Goal: Information Seeking & Learning: Compare options

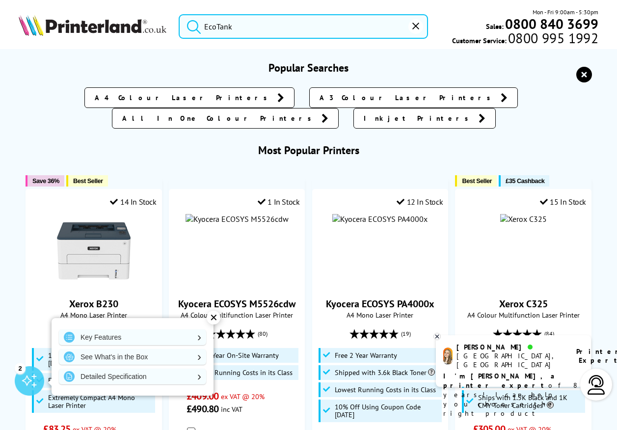
click at [369, 24] on input "EcoTank" at bounding box center [303, 26] width 249 height 25
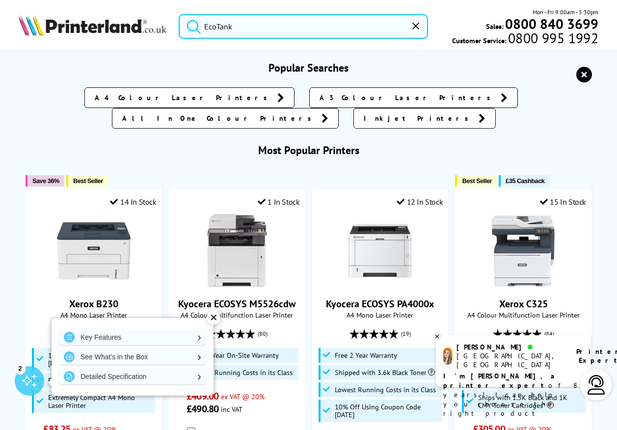
click at [179, 14] on button "submit" at bounding box center [191, 25] width 25 height 22
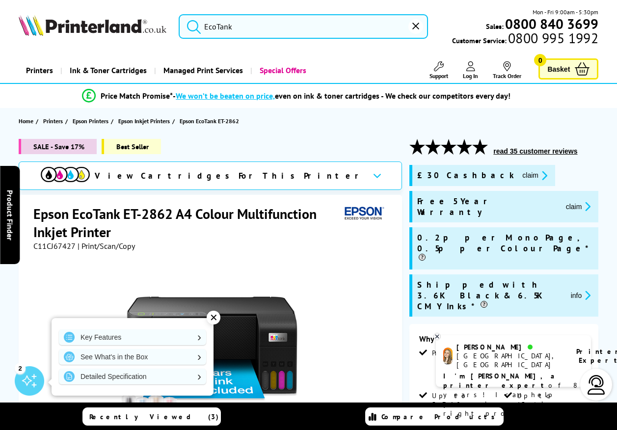
click at [279, 28] on input "EcoTank" at bounding box center [303, 26] width 249 height 25
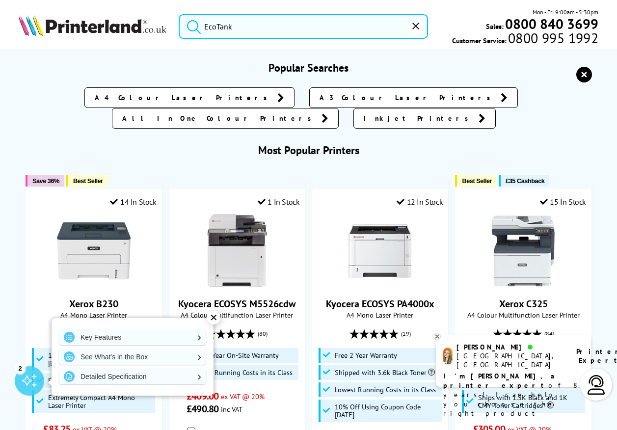
click at [179, 14] on button "submit" at bounding box center [191, 25] width 25 height 22
click at [265, 31] on input "EcoTank" at bounding box center [303, 26] width 249 height 25
click at [179, 14] on button "submit" at bounding box center [191, 25] width 25 height 22
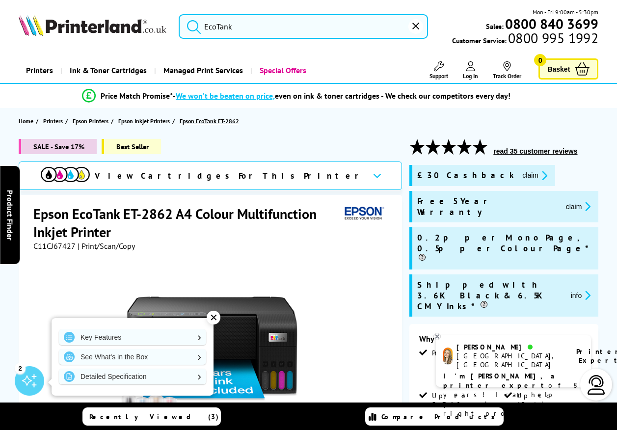
click at [202, 121] on span "Epson EcoTank ET-2862" at bounding box center [209, 121] width 59 height 10
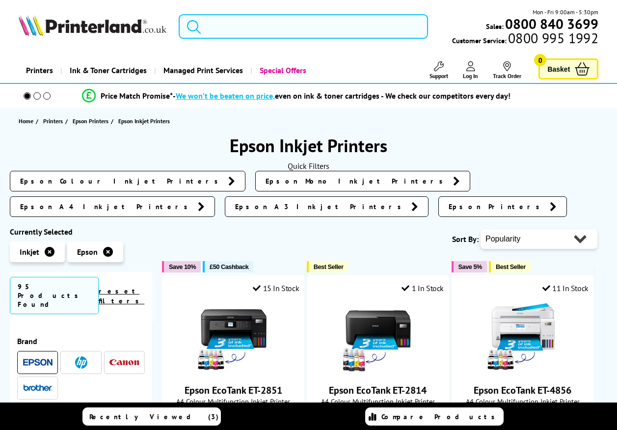
click at [235, 28] on input "search" at bounding box center [303, 26] width 249 height 25
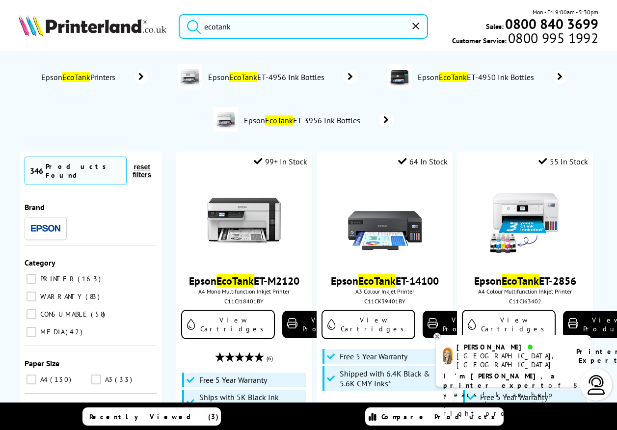
type input "ecotank"
click at [179, 14] on button "submit" at bounding box center [191, 25] width 25 height 22
click at [91, 31] on img at bounding box center [93, 25] width 148 height 21
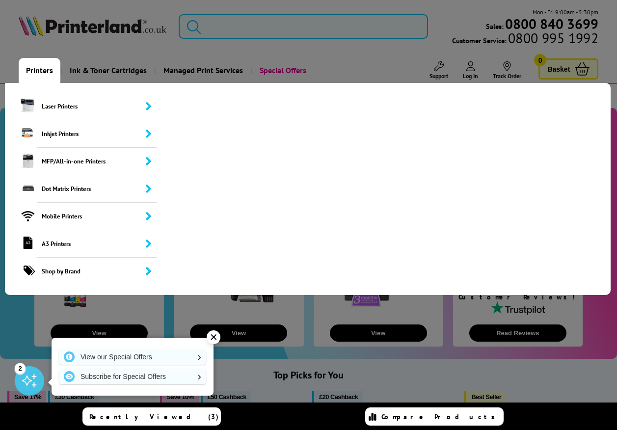
click at [31, 69] on link "Printers" at bounding box center [40, 70] width 42 height 25
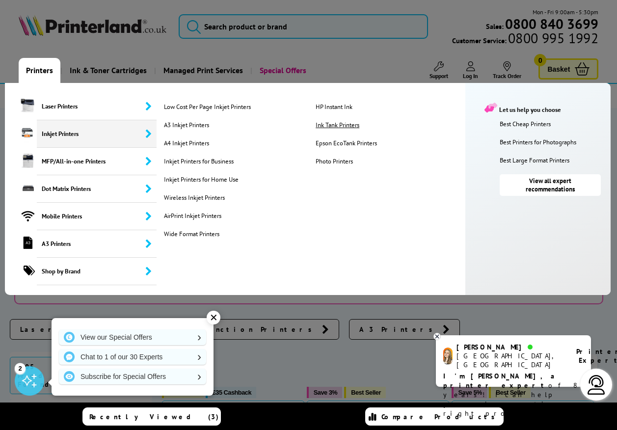
click at [352, 127] on link "Ink Tank Printers" at bounding box center [387, 125] width 148 height 8
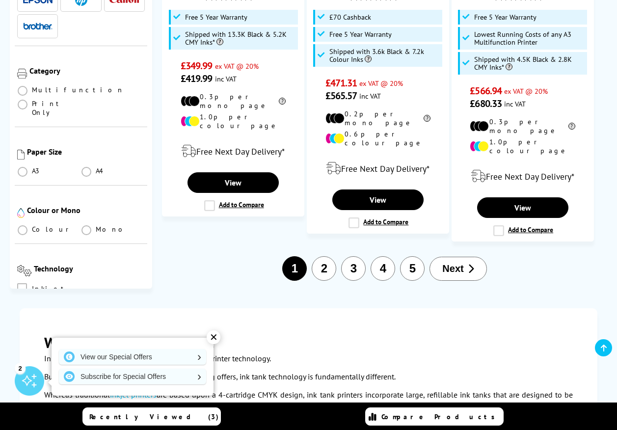
scroll to position [1718, 0]
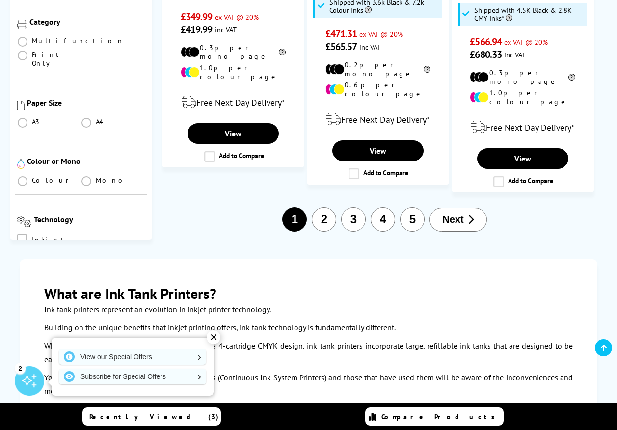
click at [323, 207] on button "2" at bounding box center [324, 219] width 25 height 25
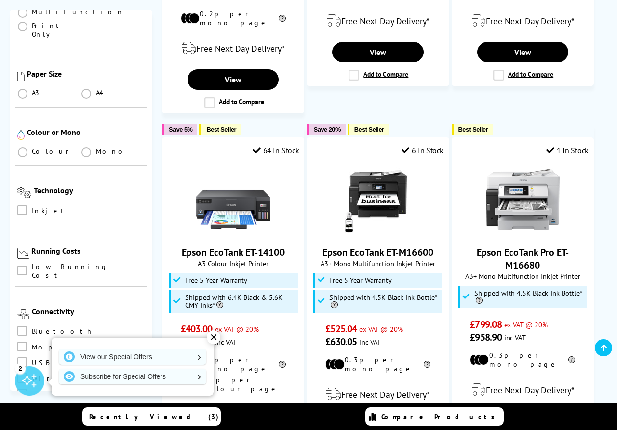
scroll to position [82, 0]
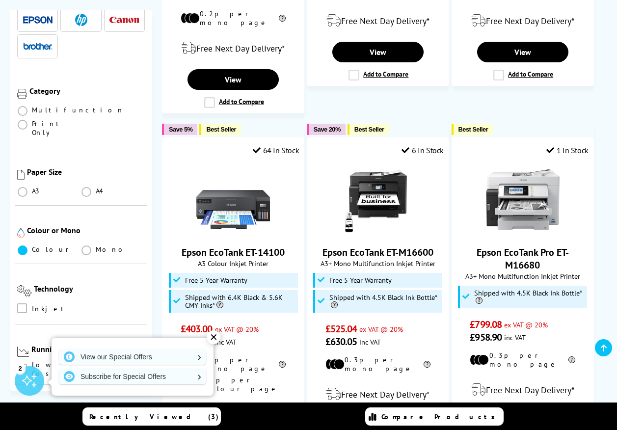
click at [24, 245] on span at bounding box center [23, 250] width 10 height 10
click at [32, 246] on input "radio" at bounding box center [32, 246] width 0 height 0
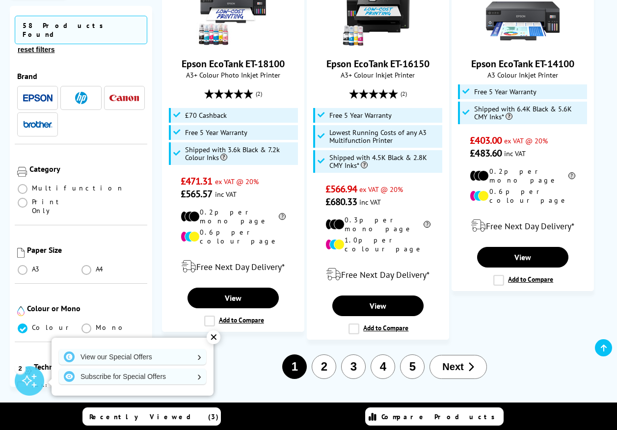
scroll to position [1619, 0]
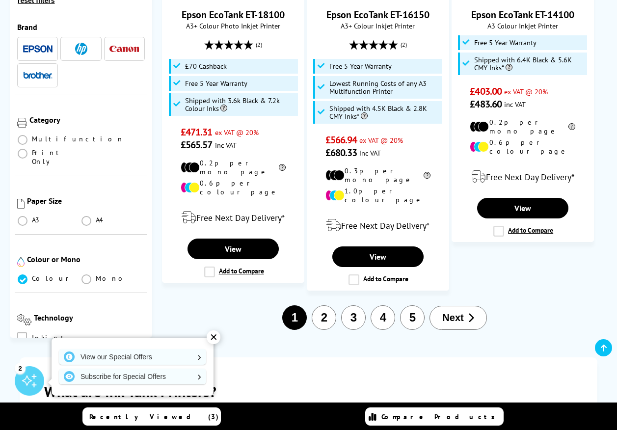
click at [327, 305] on button "2" at bounding box center [324, 317] width 25 height 25
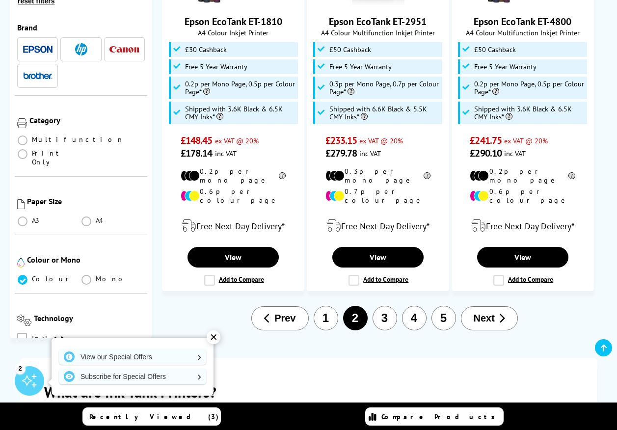
scroll to position [1668, 0]
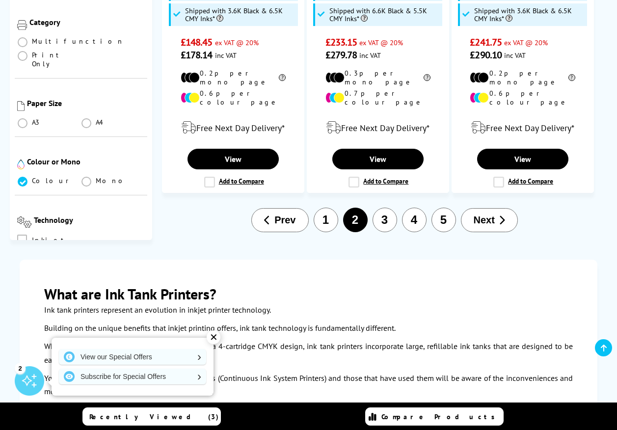
click at [384, 208] on button "3" at bounding box center [384, 220] width 25 height 25
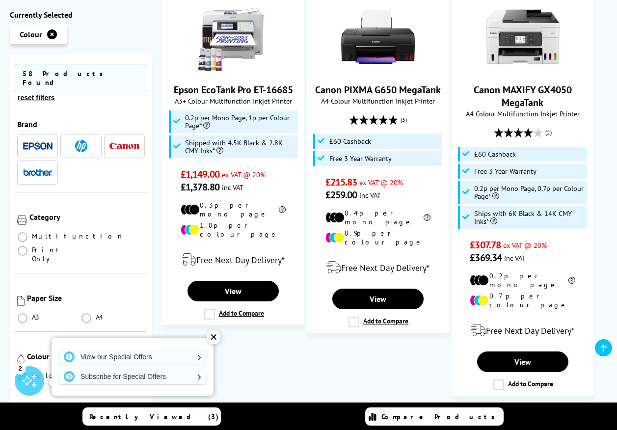
scroll to position [1570, 0]
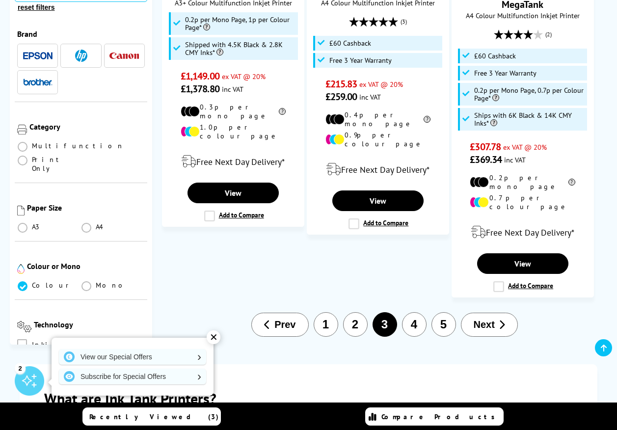
click at [412, 312] on button "4" at bounding box center [414, 324] width 25 height 25
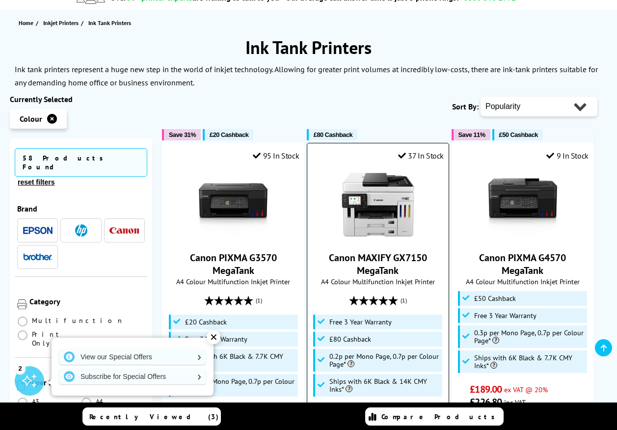
scroll to position [196, 0]
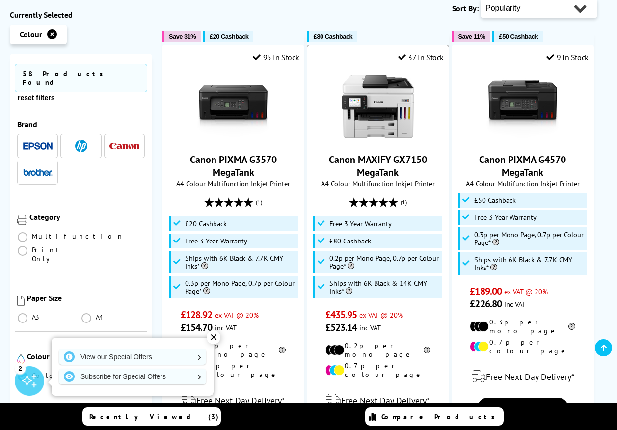
click at [406, 163] on link "Canon MAXIFY GX7150 MegaTank" at bounding box center [378, 166] width 98 height 26
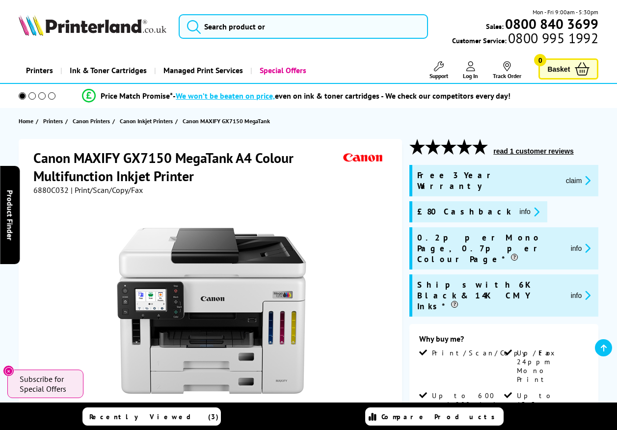
scroll to position [98, 0]
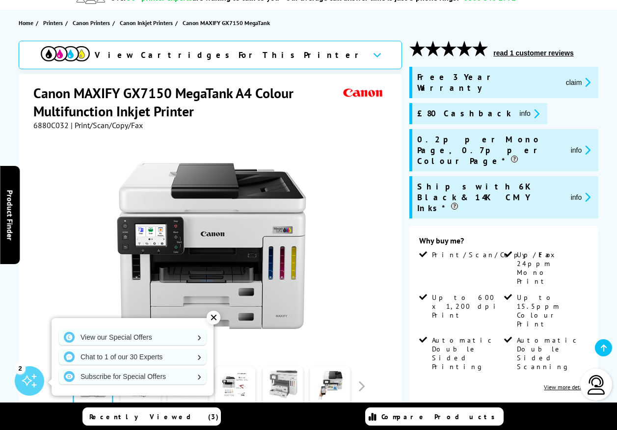
click at [282, 384] on link at bounding box center [283, 387] width 40 height 42
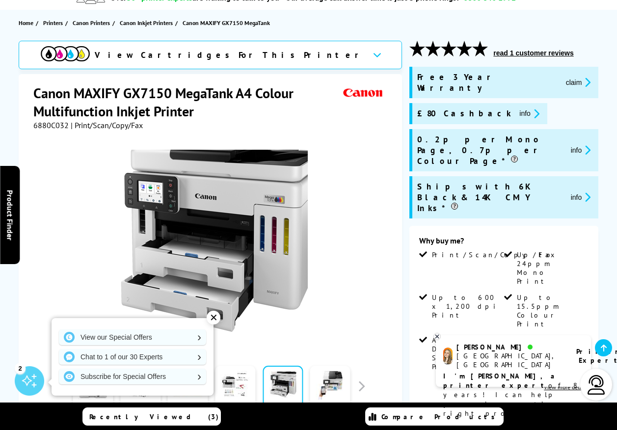
scroll to position [147, 0]
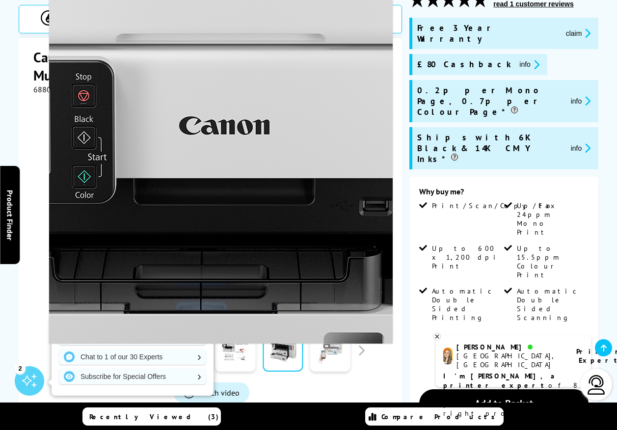
click at [321, 351] on link at bounding box center [330, 351] width 40 height 42
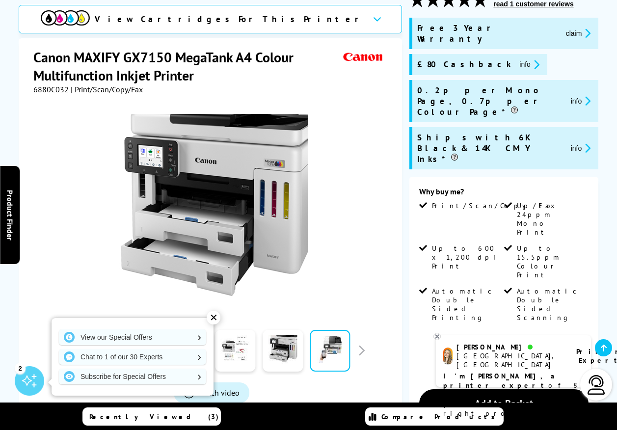
click at [154, 156] on img at bounding box center [211, 210] width 192 height 192
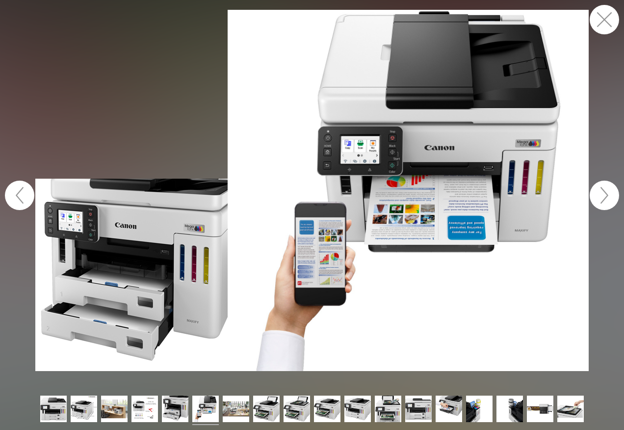
drag, startPoint x: 153, startPoint y: 153, endPoint x: 176, endPoint y: 181, distance: 36.2
click at [176, 181] on figure at bounding box center [312, 190] width 554 height 361
click at [608, 18] on button "button" at bounding box center [604, 19] width 29 height 29
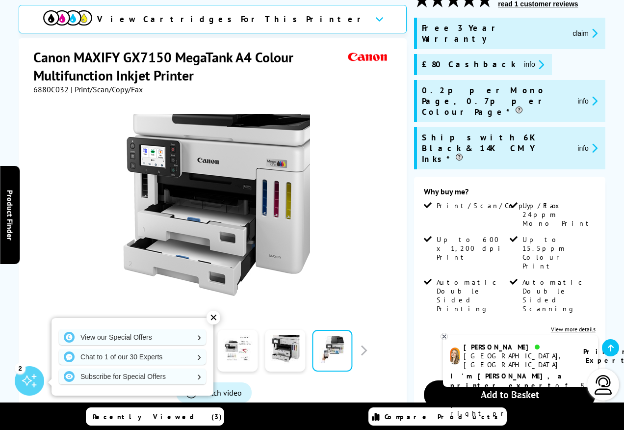
click at [609, 21] on div "View Cartridges For This Printer Canon MAXIFY GX7150 MegaTank A4 Colour Multifu…" at bounding box center [312, 317] width 624 height 650
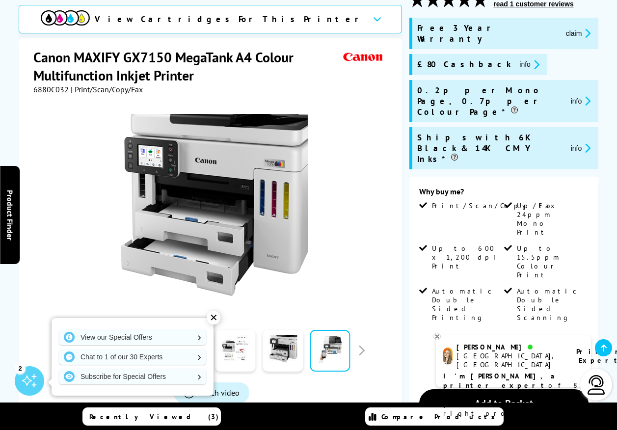
click at [334, 351] on link at bounding box center [330, 351] width 40 height 42
click at [294, 358] on link at bounding box center [283, 351] width 40 height 42
click at [248, 356] on link at bounding box center [235, 351] width 40 height 42
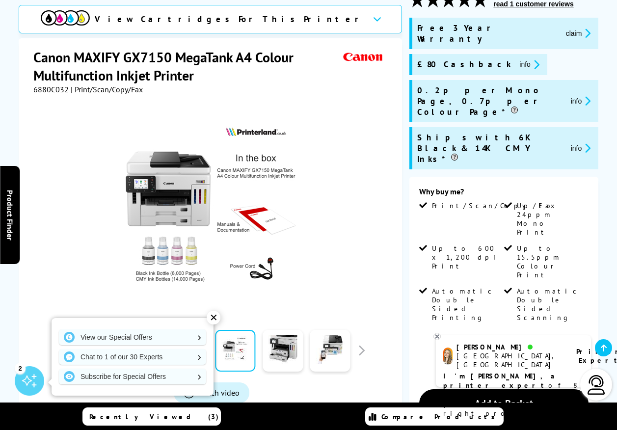
click at [214, 318] on div "✕" at bounding box center [214, 318] width 14 height 14
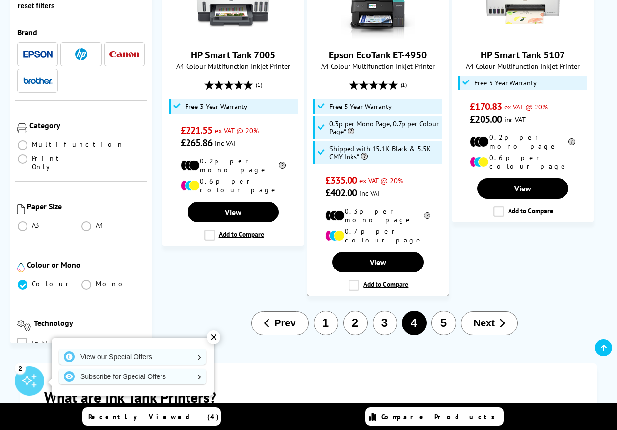
scroll to position [1619, 0]
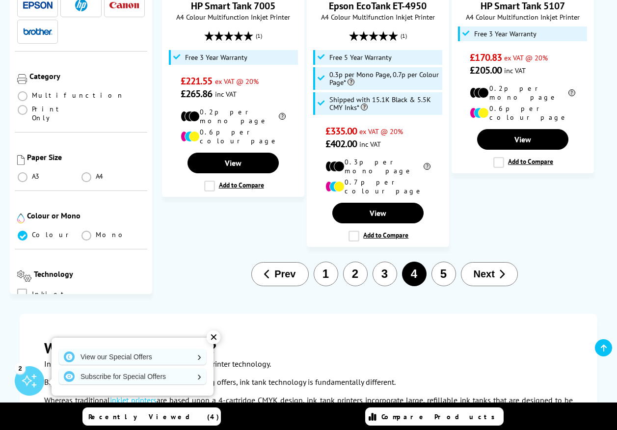
click at [442, 262] on button "5" at bounding box center [443, 274] width 25 height 25
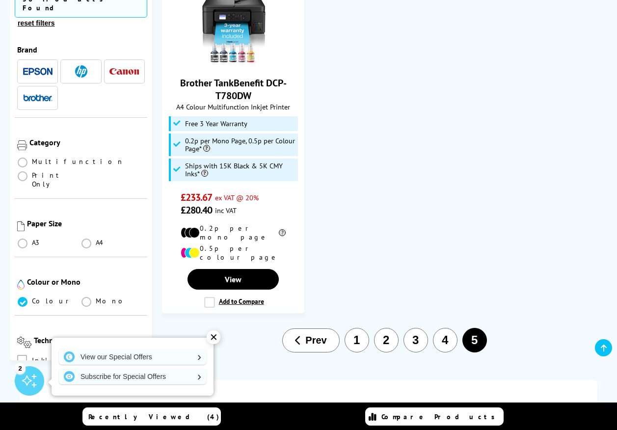
scroll to position [1403, 0]
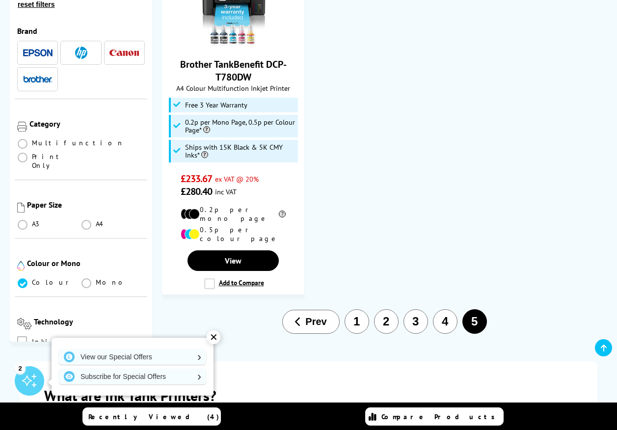
click at [352, 309] on button "1" at bounding box center [356, 321] width 25 height 25
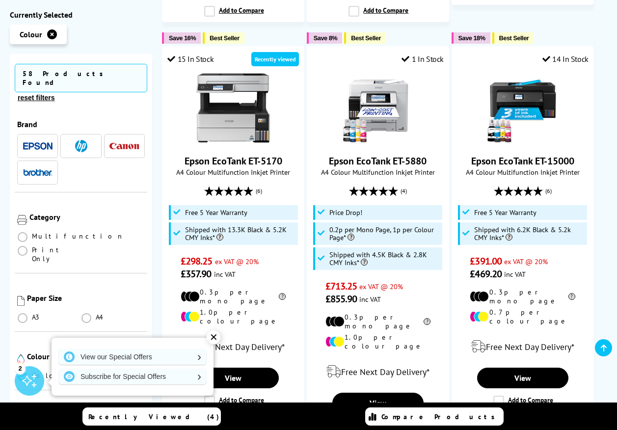
scroll to position [632, 0]
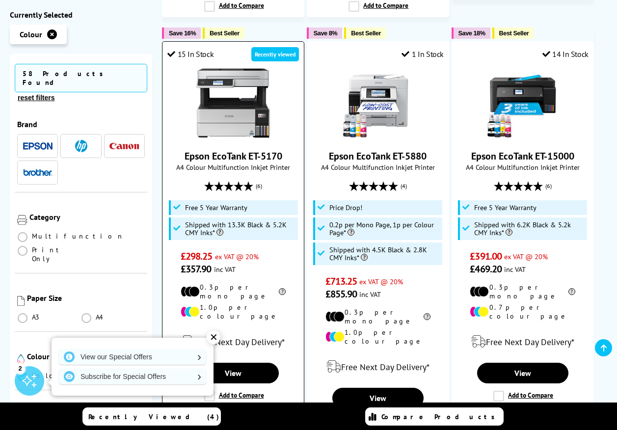
click at [252, 150] on link "Epson EcoTank ET-5170" at bounding box center [234, 156] width 98 height 13
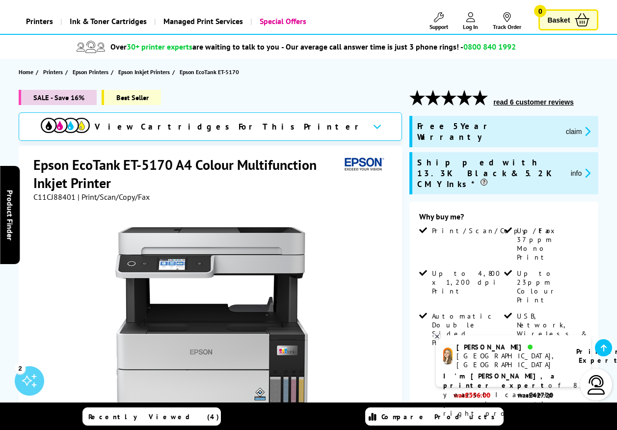
scroll to position [98, 0]
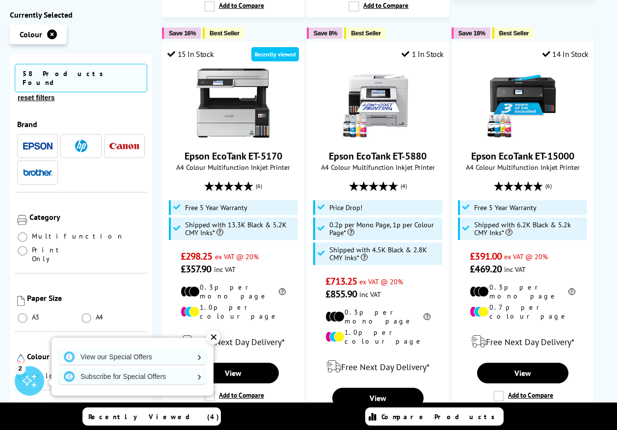
scroll to position [681, 0]
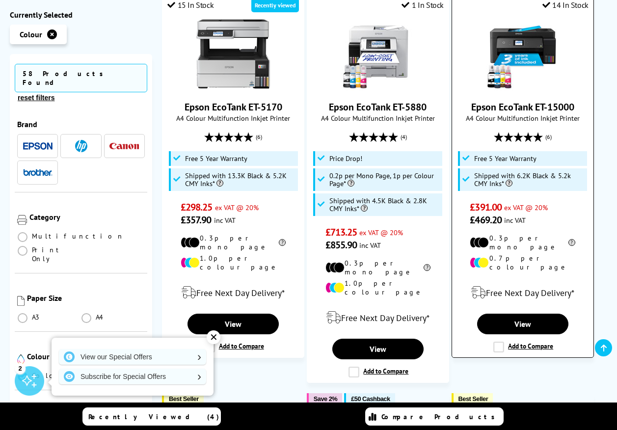
click at [542, 101] on link "Epson EcoTank ET-15000" at bounding box center [522, 107] width 103 height 13
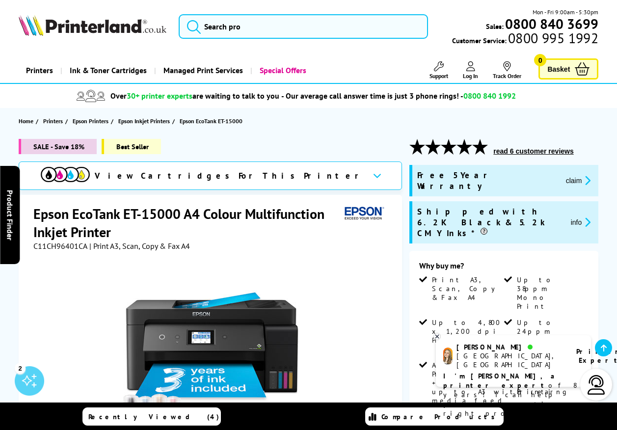
scroll to position [98, 0]
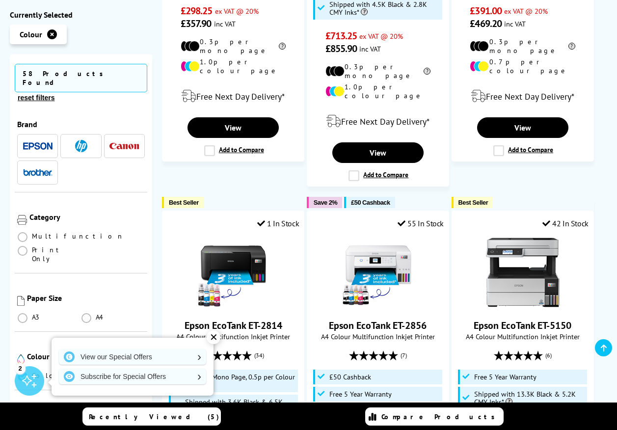
scroll to position [926, 0]
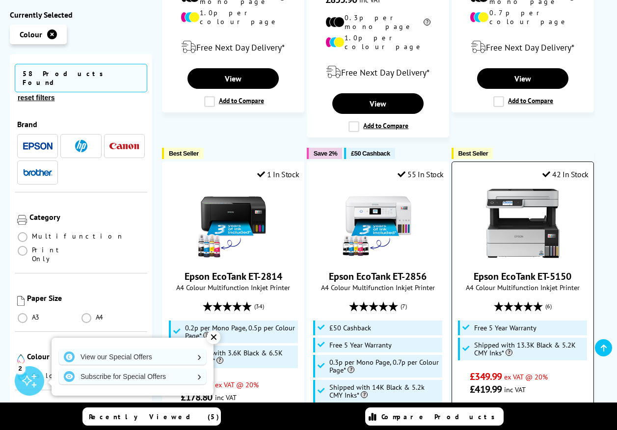
click at [544, 270] on link "Epson EcoTank ET-5150" at bounding box center [523, 276] width 98 height 13
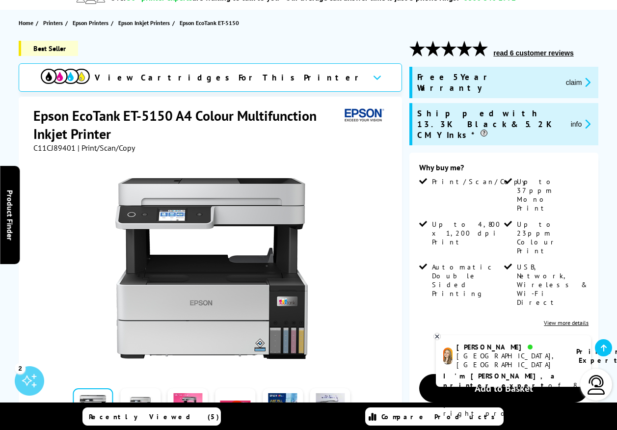
scroll to position [147, 0]
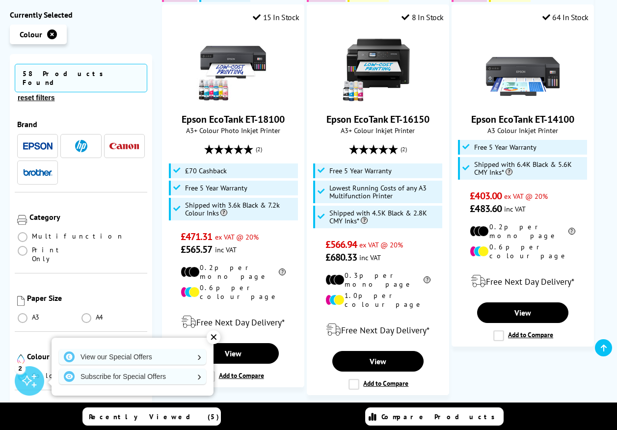
scroll to position [1564, 0]
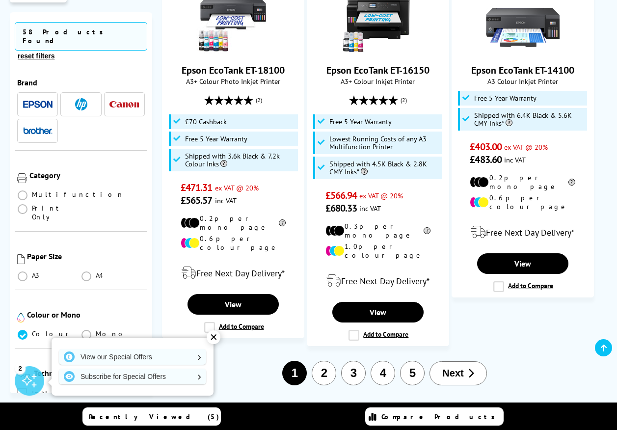
click at [327, 361] on button "2" at bounding box center [324, 373] width 25 height 25
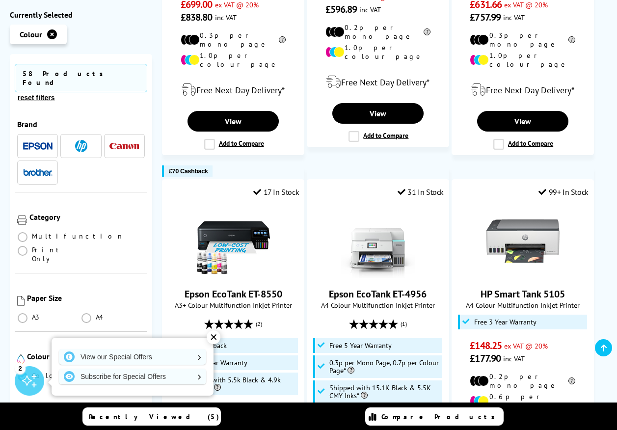
scroll to position [1031, 0]
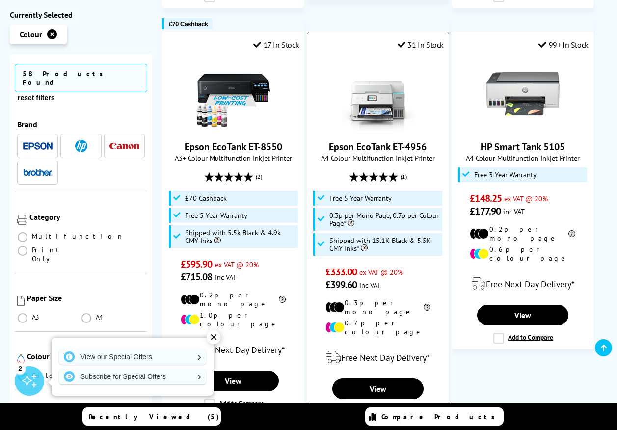
click at [397, 140] on link "Epson EcoTank ET-4956" at bounding box center [378, 146] width 98 height 13
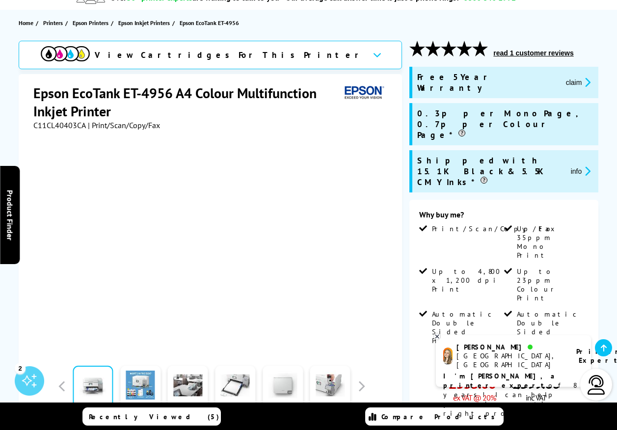
scroll to position [147, 0]
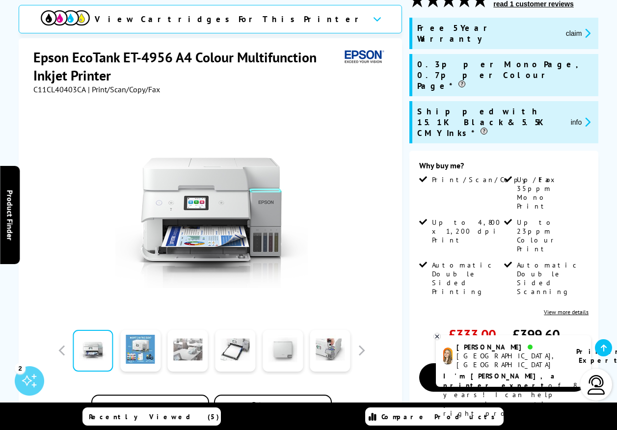
click at [195, 351] on link at bounding box center [188, 351] width 40 height 42
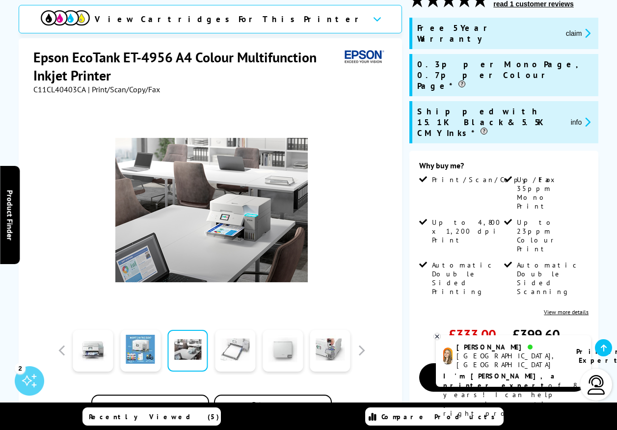
click at [231, 349] on link at bounding box center [235, 351] width 40 height 42
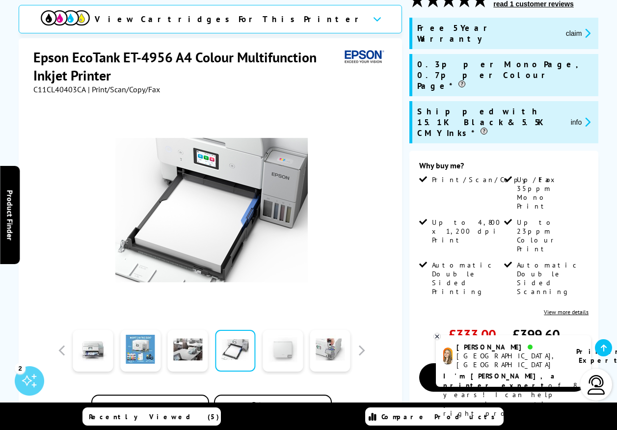
click at [276, 348] on link at bounding box center [283, 351] width 40 height 42
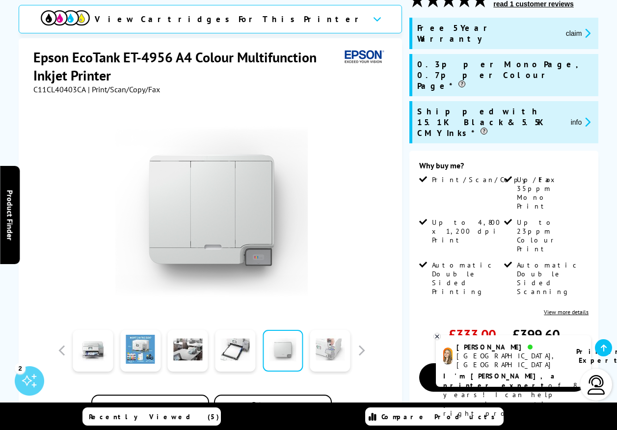
click at [319, 348] on link at bounding box center [330, 351] width 40 height 42
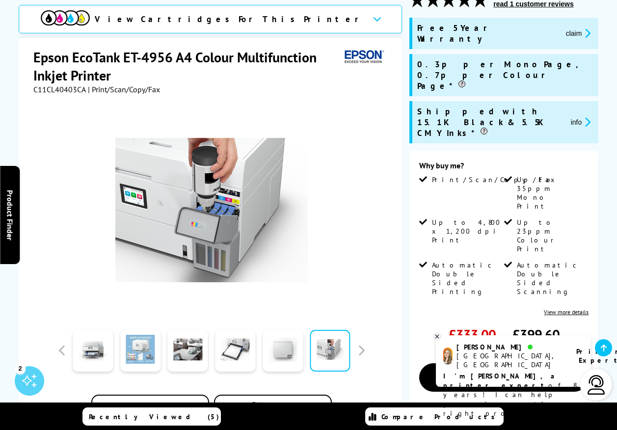
click at [144, 359] on link at bounding box center [140, 351] width 40 height 42
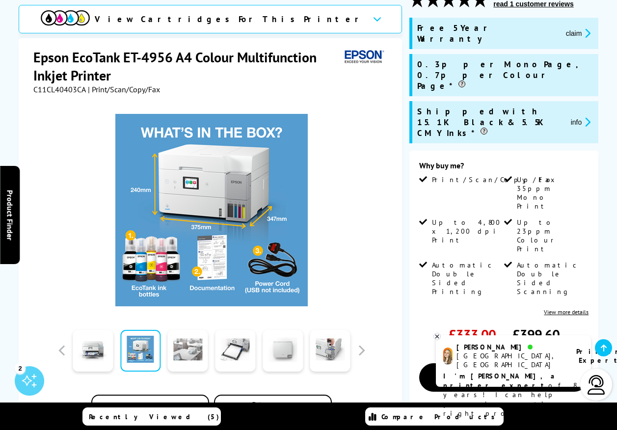
click at [186, 353] on link at bounding box center [188, 351] width 40 height 42
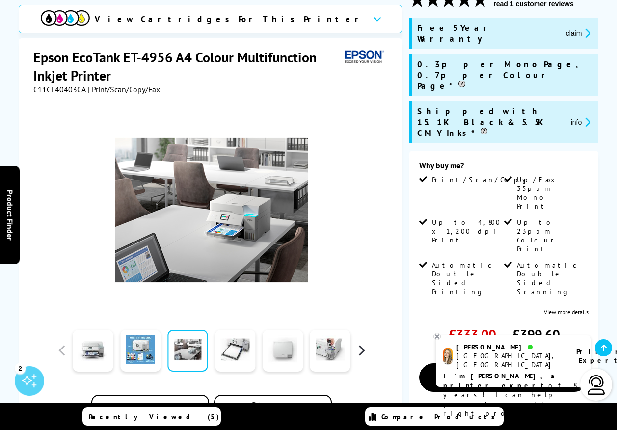
click at [358, 351] on button "button" at bounding box center [361, 350] width 15 height 15
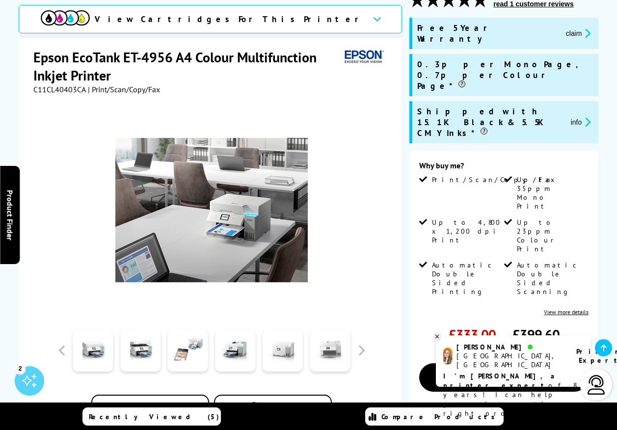
click at [338, 352] on link at bounding box center [330, 351] width 40 height 42
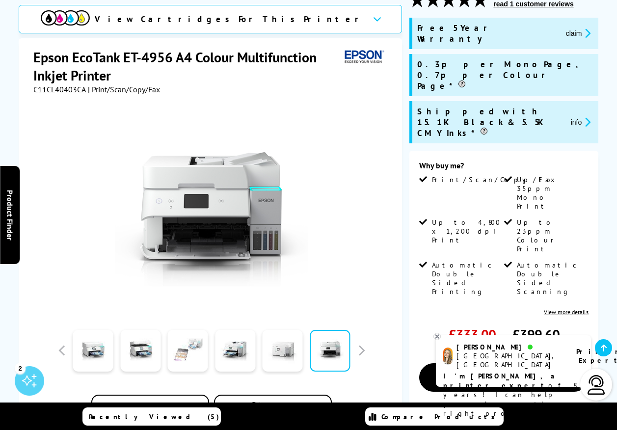
click at [179, 357] on link at bounding box center [188, 351] width 40 height 42
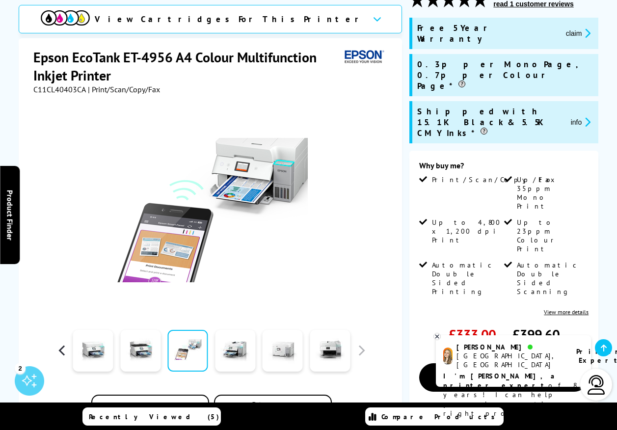
click at [59, 353] on button "button" at bounding box center [61, 350] width 15 height 15
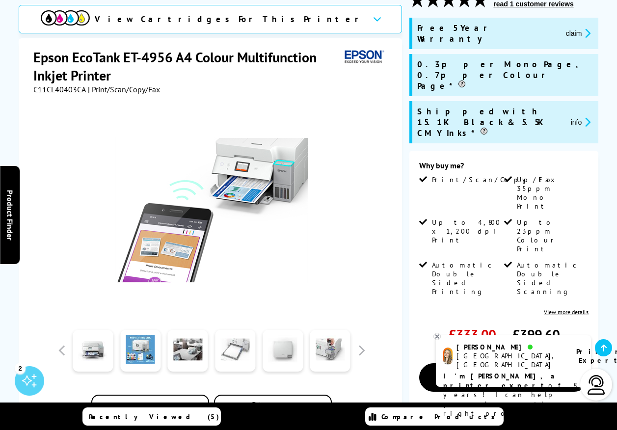
click at [238, 353] on link at bounding box center [235, 351] width 40 height 42
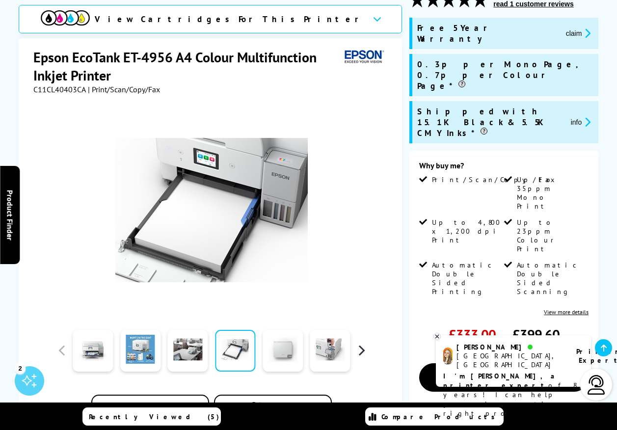
click at [359, 349] on button "button" at bounding box center [361, 350] width 15 height 15
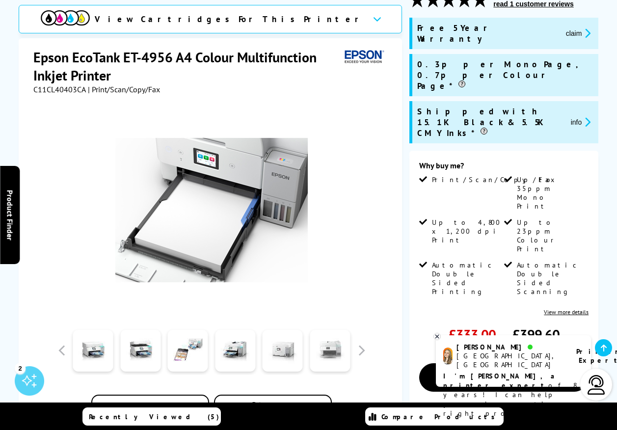
click at [337, 349] on link at bounding box center [330, 351] width 40 height 42
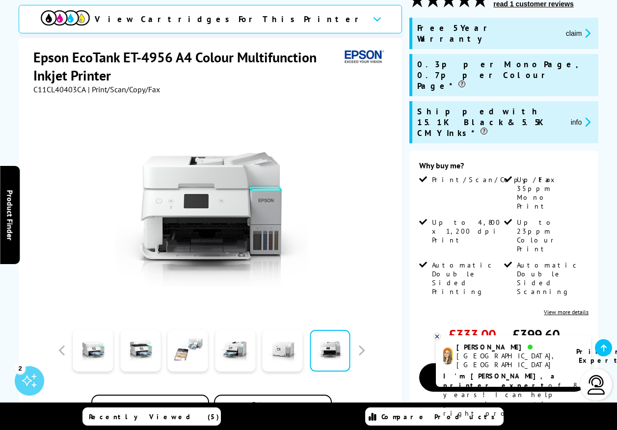
scroll to position [98, 0]
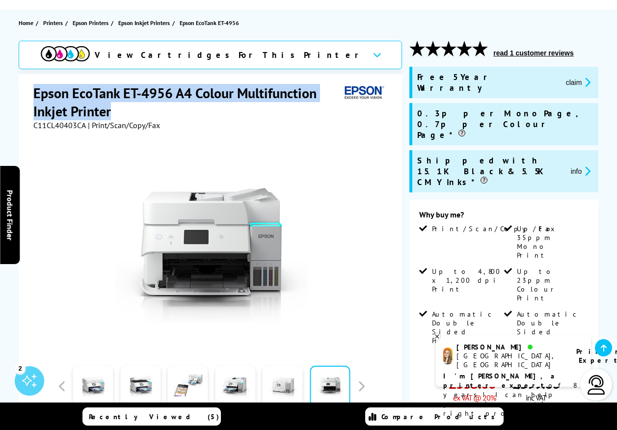
drag, startPoint x: 32, startPoint y: 90, endPoint x: 113, endPoint y: 107, distance: 82.7
click at [113, 107] on div "Epson EcoTank ET-4956 A4 Colour Multifunction Inkjet Printer C11CL40403CA | Pri…" at bounding box center [211, 279] width 384 height 411
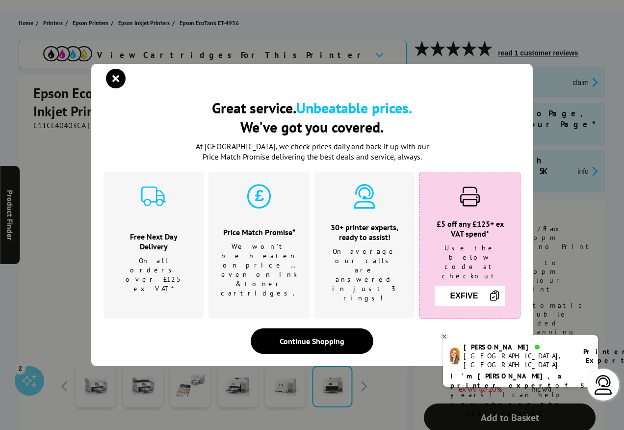
drag, startPoint x: 113, startPoint y: 107, endPoint x: 64, endPoint y: 101, distance: 49.5
click at [64, 101] on div "Great service. Unbeatable prices. We've got you covered. Great service. Unbeata…" at bounding box center [312, 215] width 624 height 430
click at [111, 84] on icon "close modal" at bounding box center [116, 79] width 20 height 20
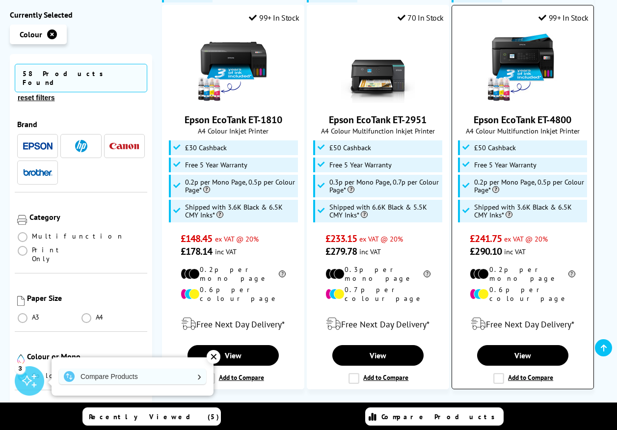
scroll to position [1521, 0]
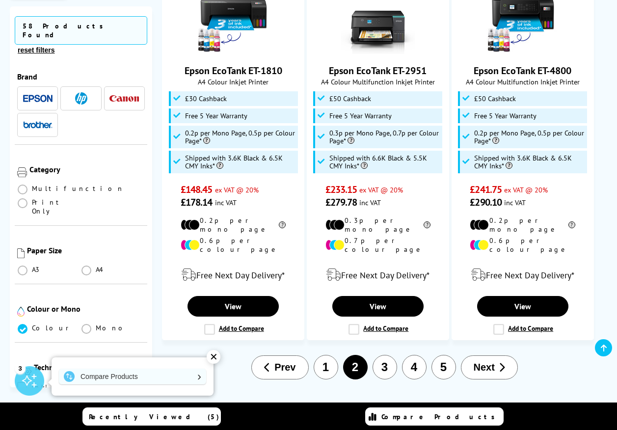
click at [381, 355] on button "3" at bounding box center [384, 367] width 25 height 25
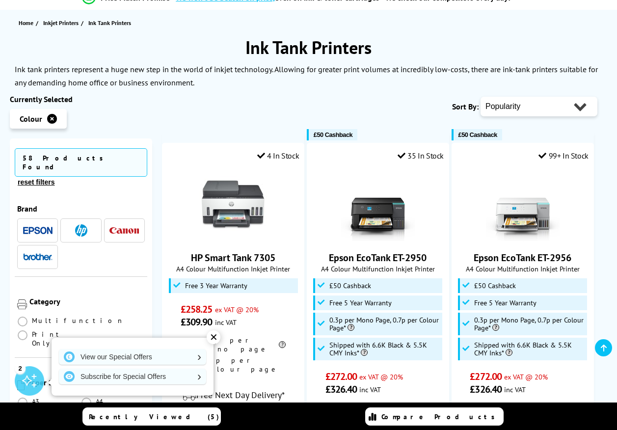
scroll to position [196, 0]
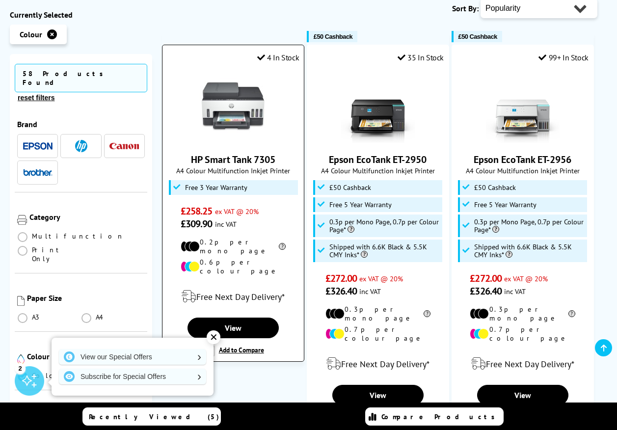
click at [246, 158] on link "HP Smart Tank 7305" at bounding box center [233, 159] width 84 height 13
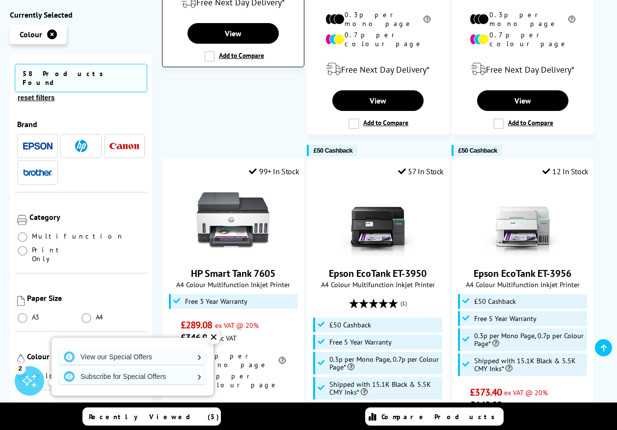
scroll to position [638, 0]
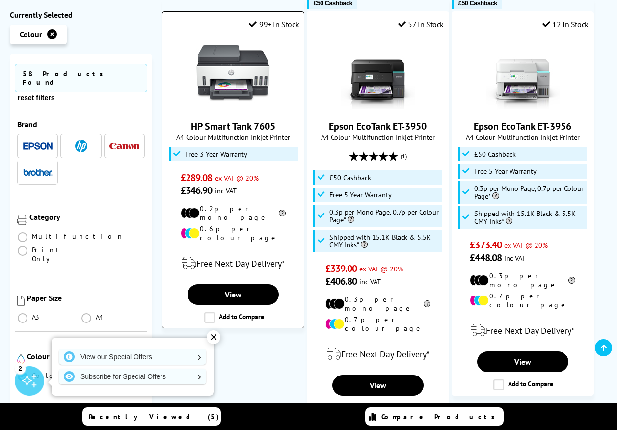
click at [257, 120] on link "HP Smart Tank 7605" at bounding box center [233, 126] width 84 height 13
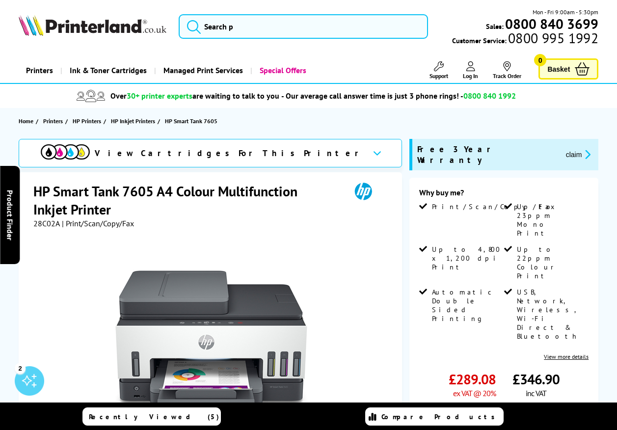
scroll to position [98, 0]
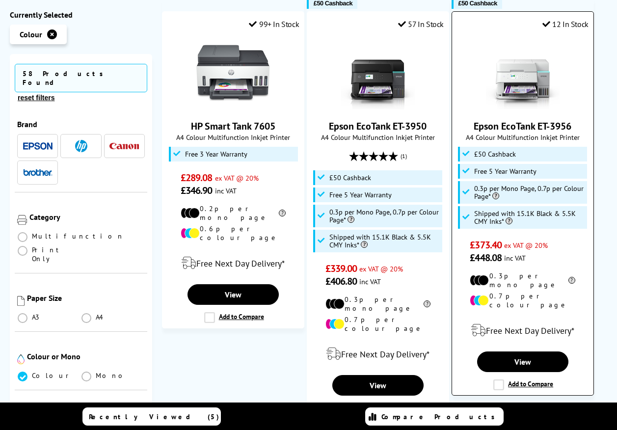
scroll to position [638, 0]
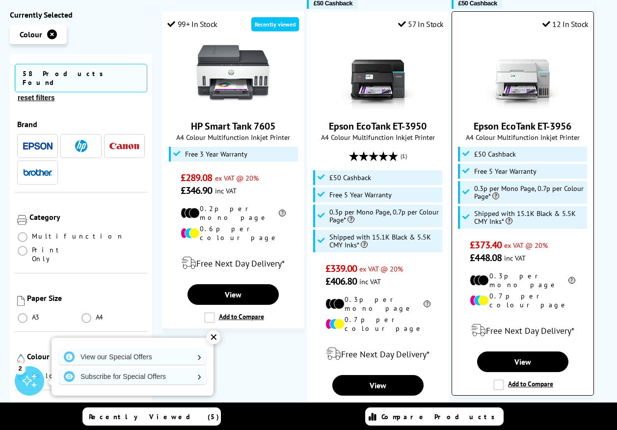
click at [560, 120] on link "Epson EcoTank ET-3956" at bounding box center [523, 126] width 98 height 13
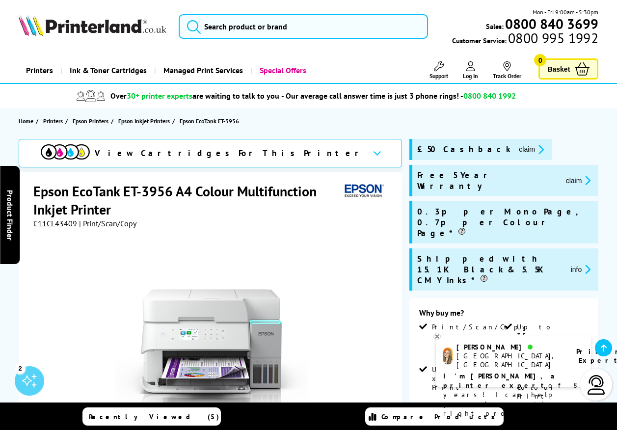
scroll to position [98, 0]
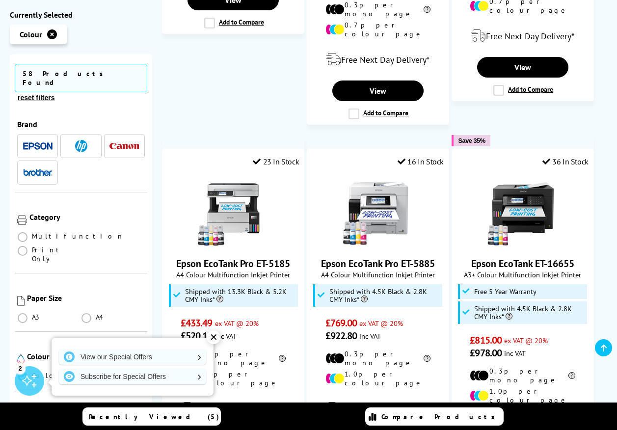
scroll to position [1031, 0]
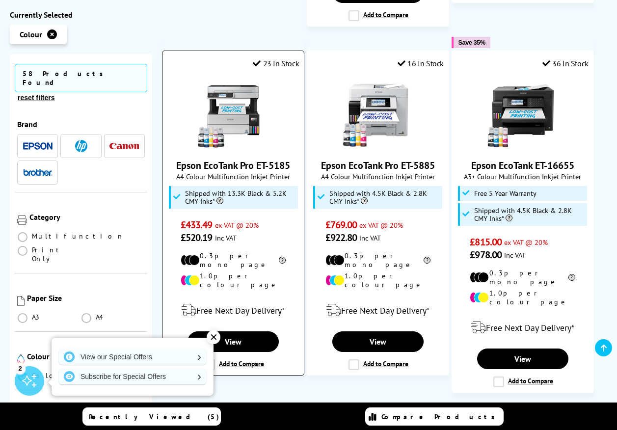
click at [250, 159] on link "Epson EcoTank Pro ET-5185" at bounding box center [233, 165] width 114 height 13
click at [247, 159] on link "Epson EcoTank Pro ET-5185" at bounding box center [233, 165] width 114 height 13
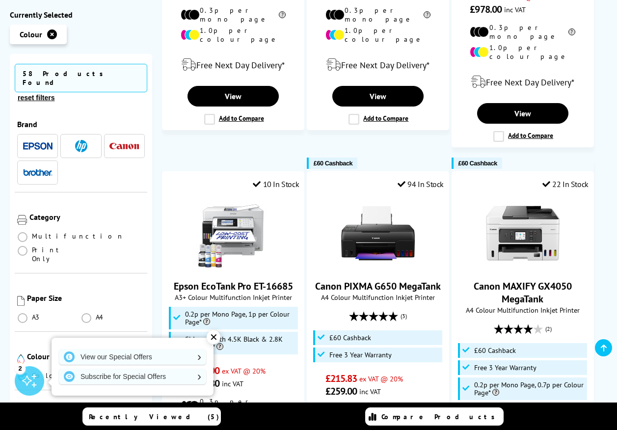
scroll to position [1374, 0]
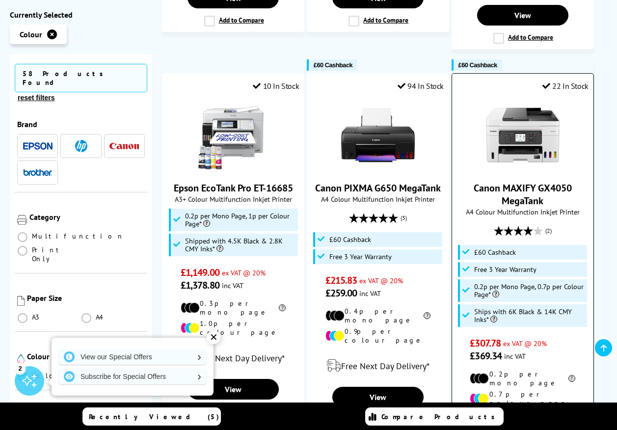
click at [532, 182] on link "Canon MAXIFY GX4050 MegaTank" at bounding box center [523, 195] width 98 height 26
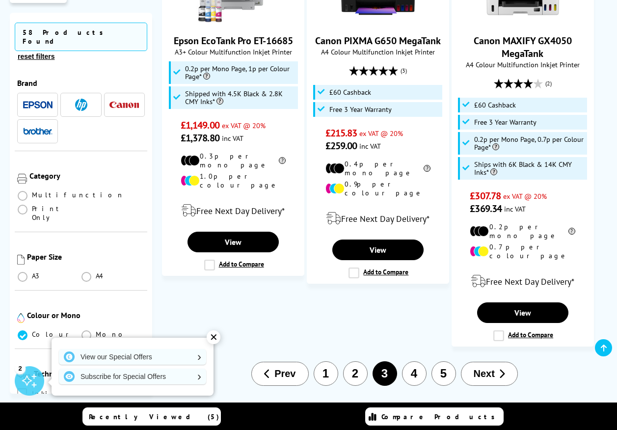
scroll to position [1570, 0]
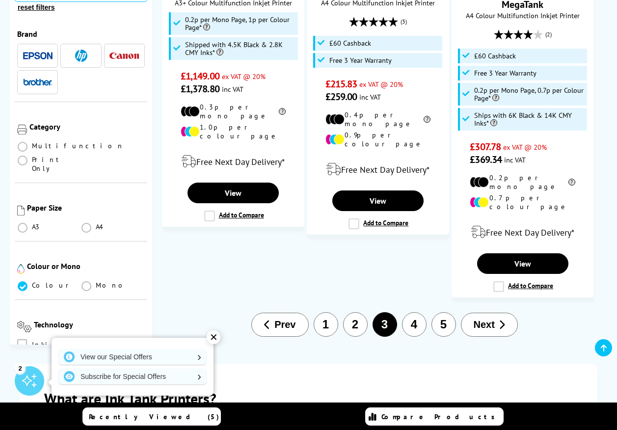
click at [406, 312] on button "4" at bounding box center [414, 324] width 25 height 25
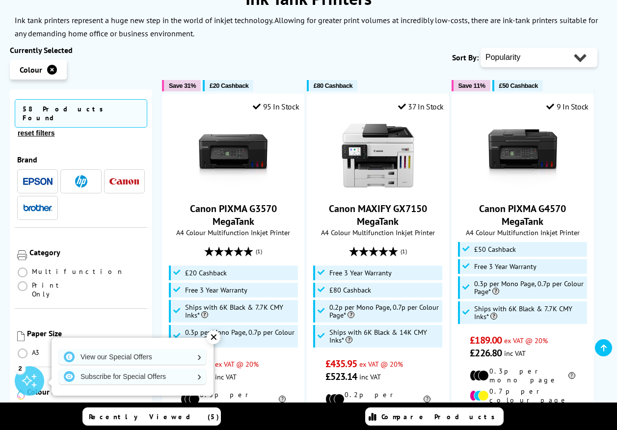
scroll to position [245, 0]
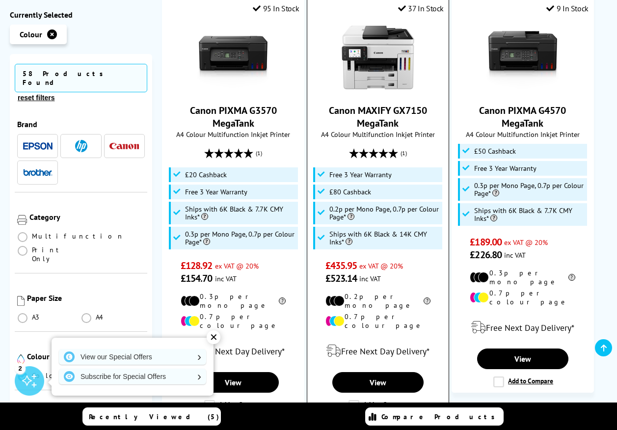
click at [392, 117] on link "Canon MAXIFY GX7150 MegaTank" at bounding box center [378, 117] width 98 height 26
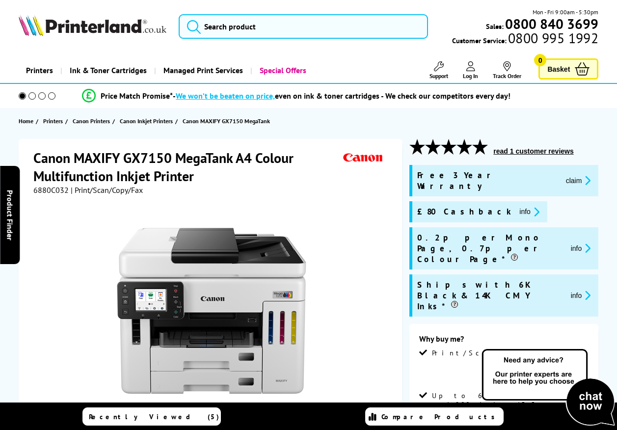
scroll to position [49, 0]
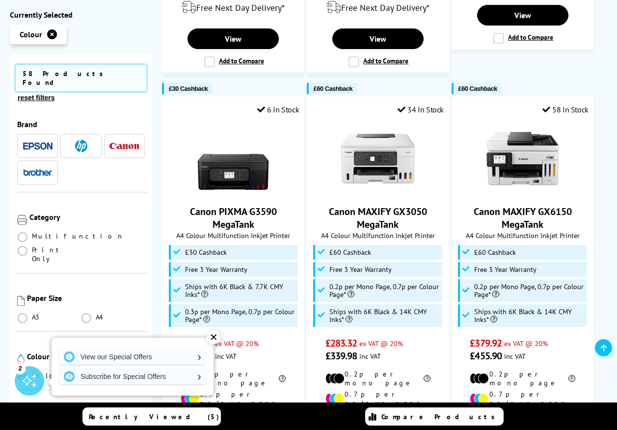
scroll to position [638, 0]
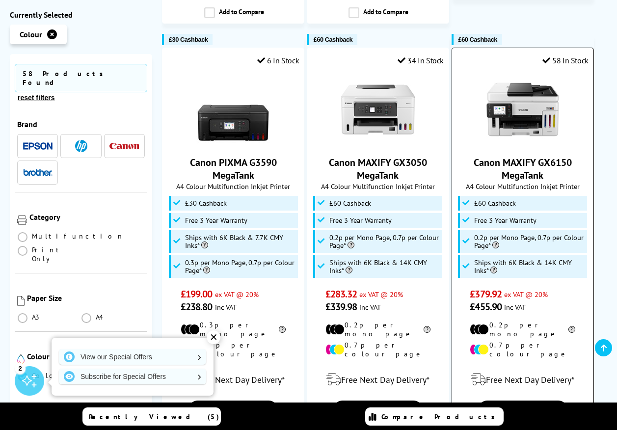
click at [551, 156] on link "Canon MAXIFY GX6150 MegaTank" at bounding box center [523, 169] width 98 height 26
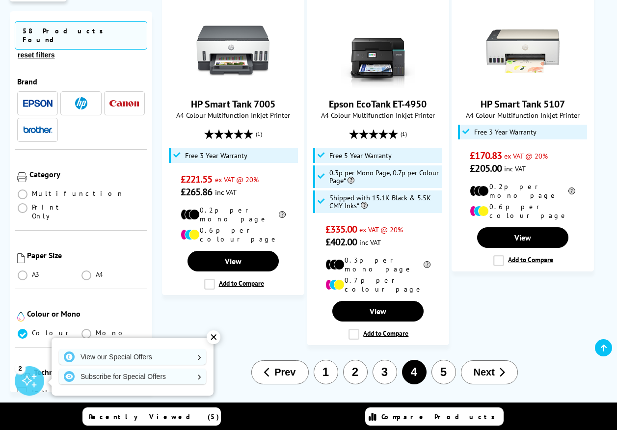
scroll to position [1619, 0]
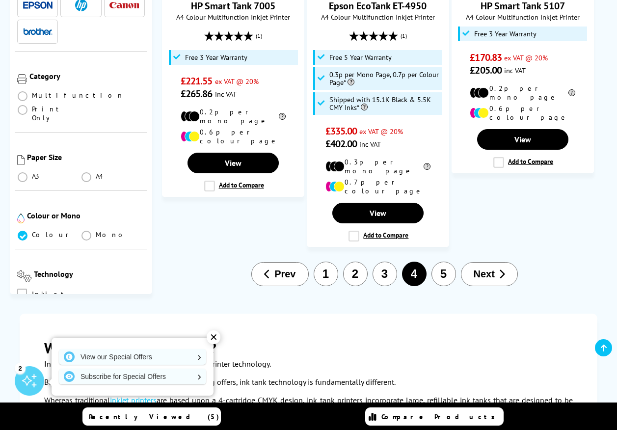
click at [442, 262] on button "5" at bounding box center [443, 274] width 25 height 25
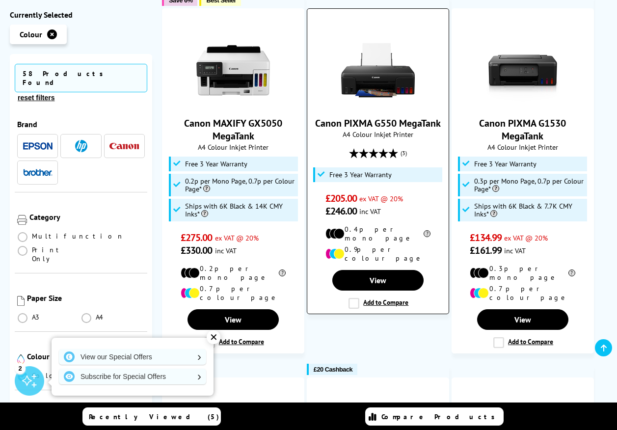
scroll to position [687, 0]
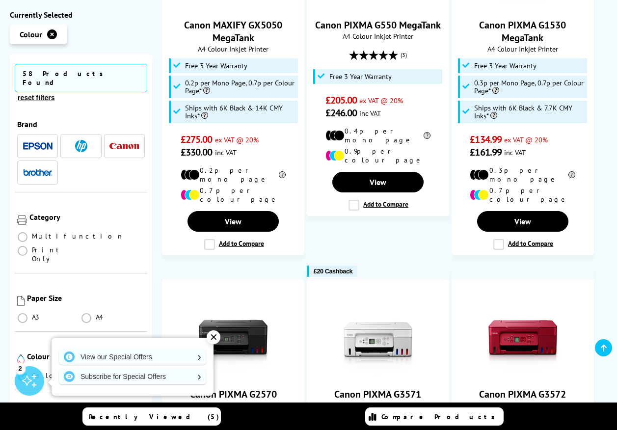
click at [611, 197] on div "Ink Tank Printers Ink tank printers represent a huge new step in the world of i…" at bounding box center [308, 252] width 617 height 1611
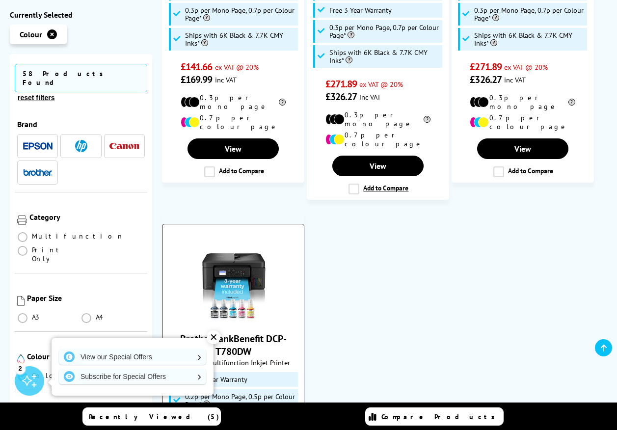
scroll to position [1276, 0]
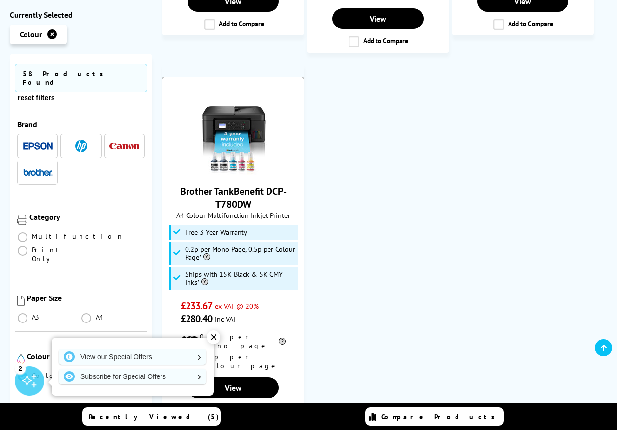
click at [259, 185] on link "Brother TankBenefit DCP-T780DW" at bounding box center [233, 198] width 106 height 26
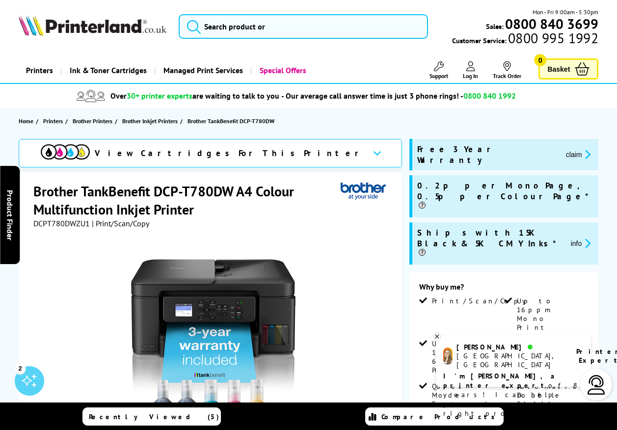
scroll to position [49, 0]
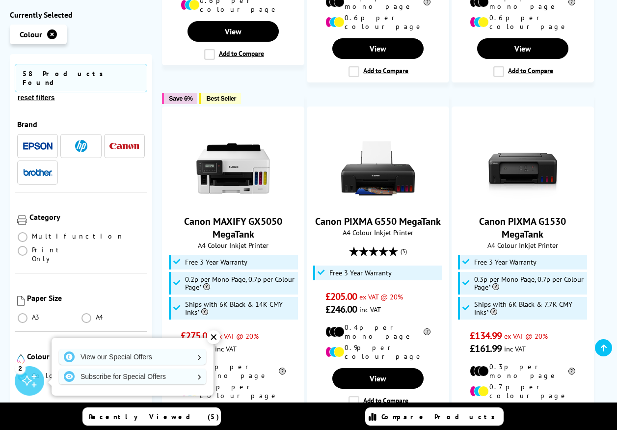
scroll to position [442, 0]
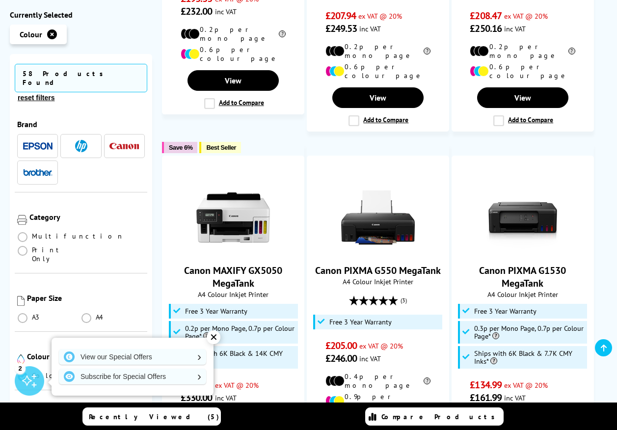
click at [57, 93] on button "reset filters" at bounding box center [36, 97] width 43 height 9
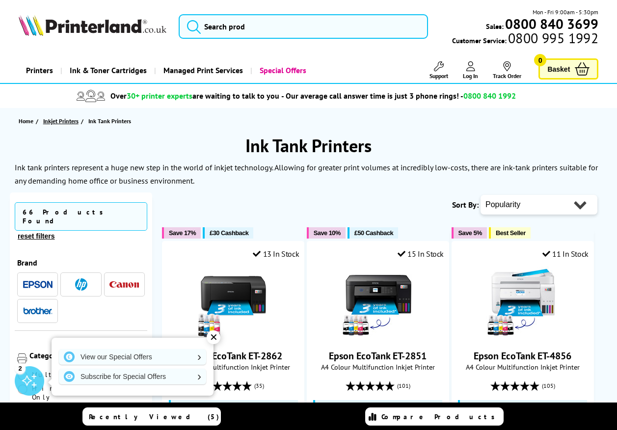
click at [69, 121] on span "Inkjet Printers" at bounding box center [60, 121] width 35 height 10
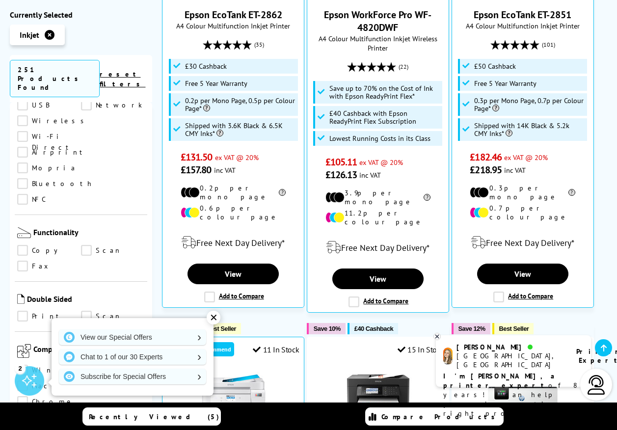
scroll to position [456, 0]
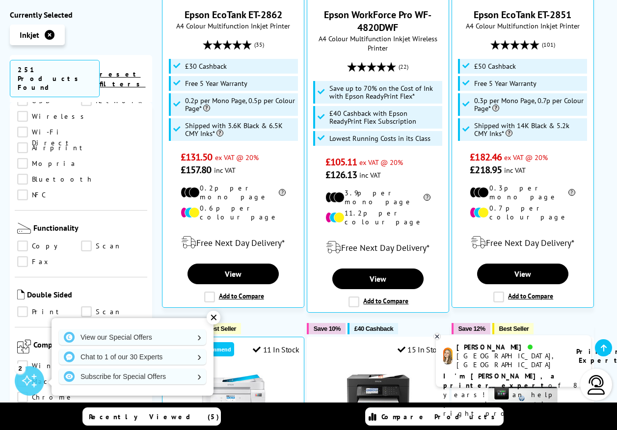
drag, startPoint x: 19, startPoint y: 202, endPoint x: 63, endPoint y: 202, distance: 43.7
click at [20, 306] on link "Print" at bounding box center [49, 311] width 64 height 11
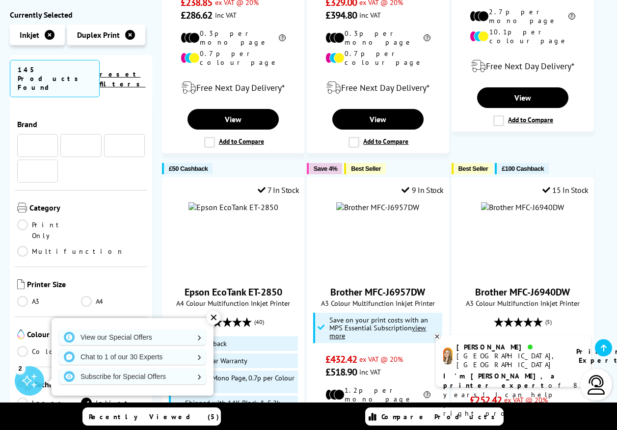
scroll to position [456, 0]
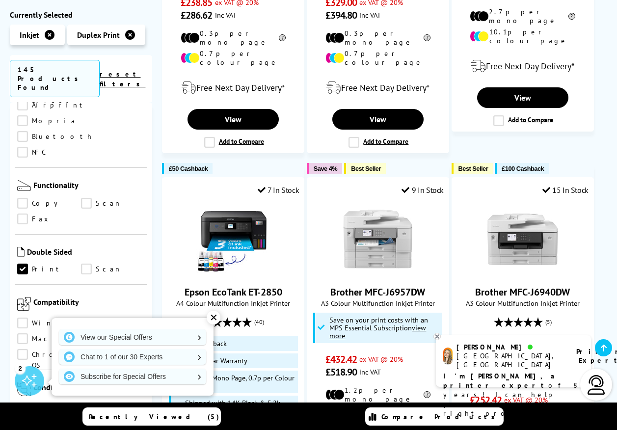
click at [89, 264] on link "Scan" at bounding box center [113, 269] width 64 height 11
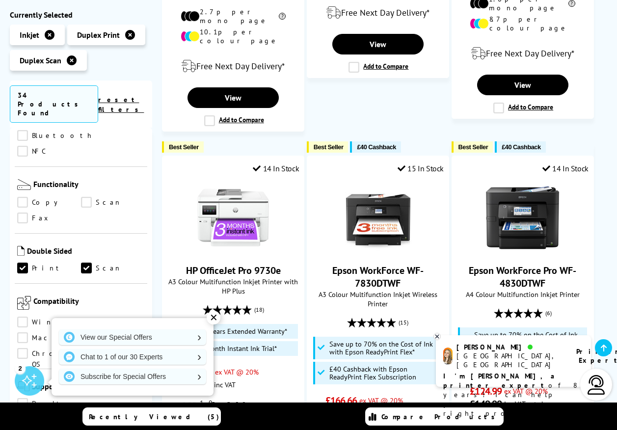
scroll to position [563, 0]
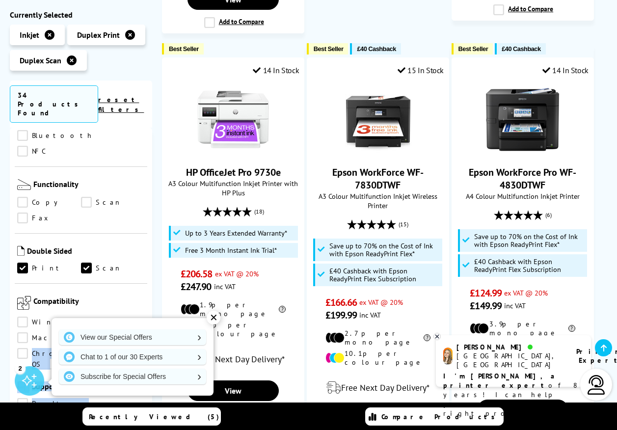
drag, startPoint x: 149, startPoint y: 245, endPoint x: 155, endPoint y: 281, distance: 35.9
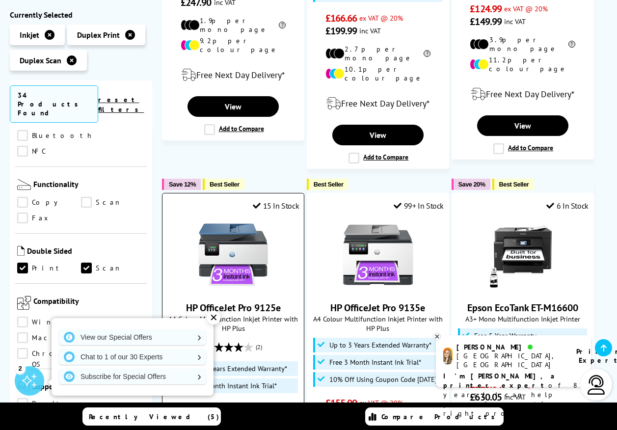
scroll to position [850, 0]
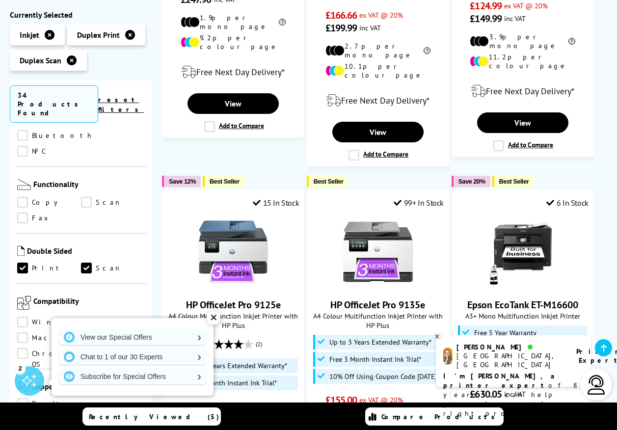
click at [211, 320] on div "✕" at bounding box center [214, 318] width 14 height 14
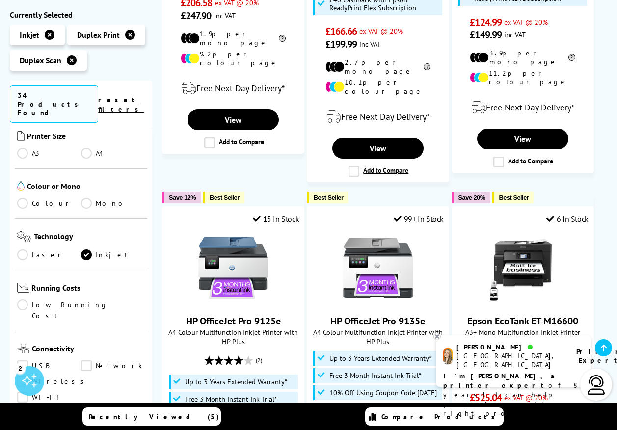
scroll to position [98, 0]
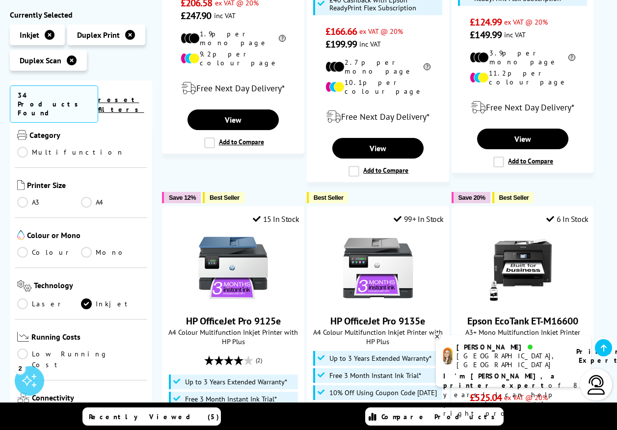
click at [21, 349] on link "Low Running Cost" at bounding box center [81, 360] width 128 height 22
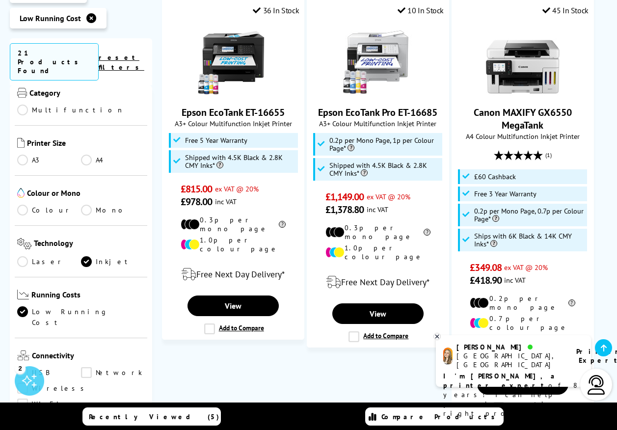
scroll to position [1325, 0]
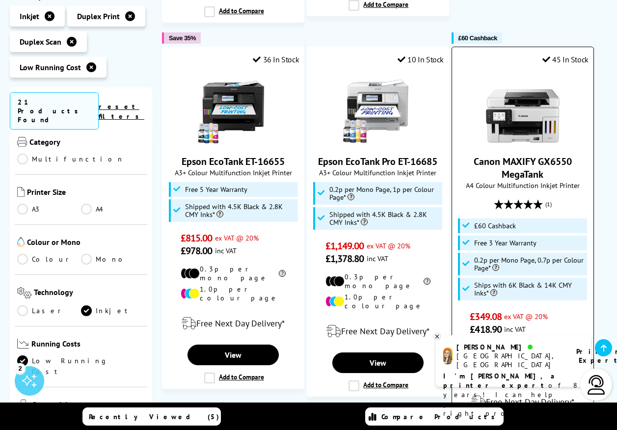
click at [527, 155] on link "Canon MAXIFY GX6550 MegaTank" at bounding box center [523, 168] width 98 height 26
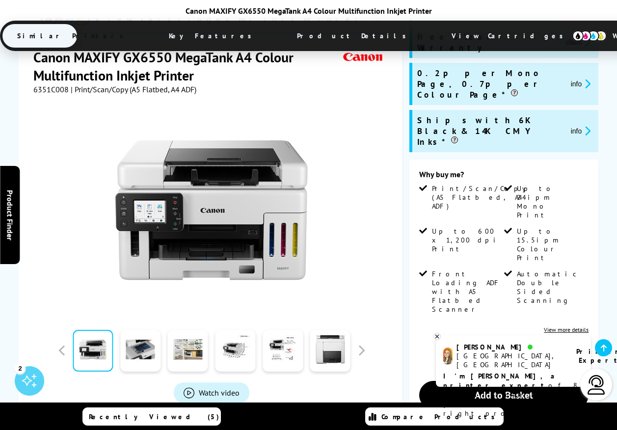
scroll to position [115, 0]
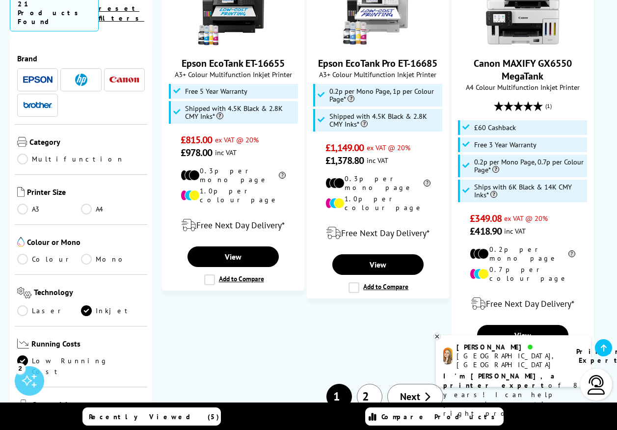
scroll to position [1541, 0]
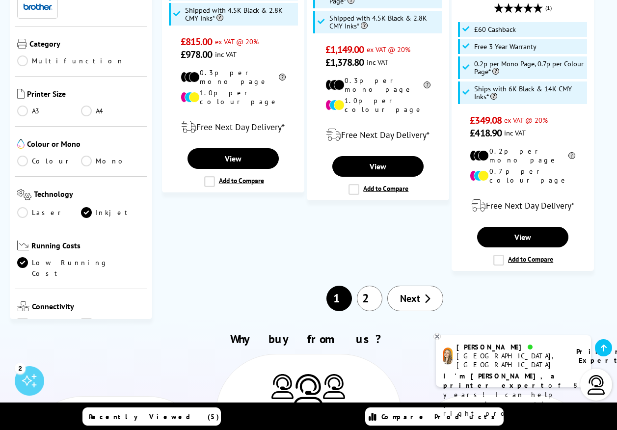
click at [367, 286] on link "2" at bounding box center [370, 299] width 26 height 26
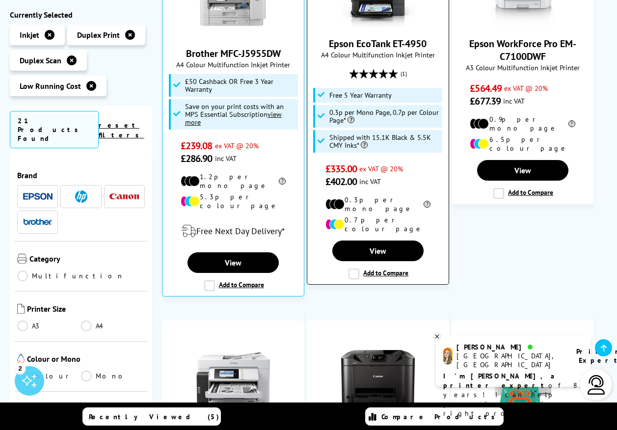
scroll to position [638, 0]
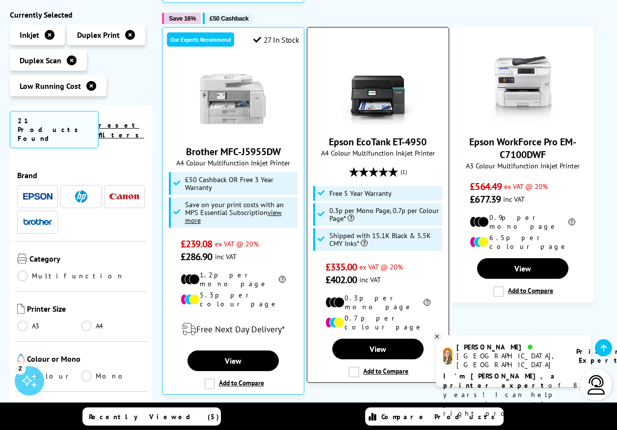
click at [368, 135] on link "Epson EcoTank ET-4950" at bounding box center [378, 141] width 98 height 13
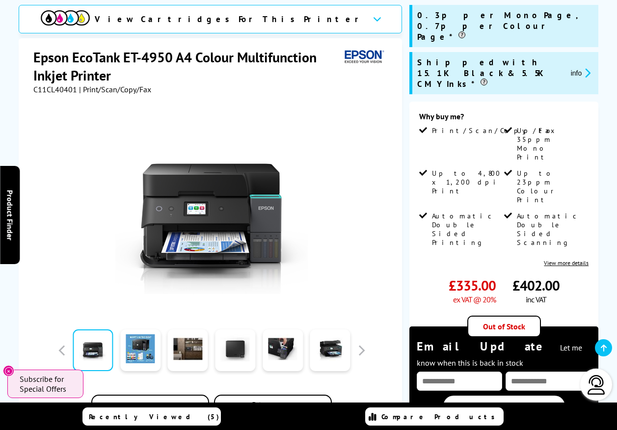
click at [277, 312] on div at bounding box center [211, 205] width 357 height 222
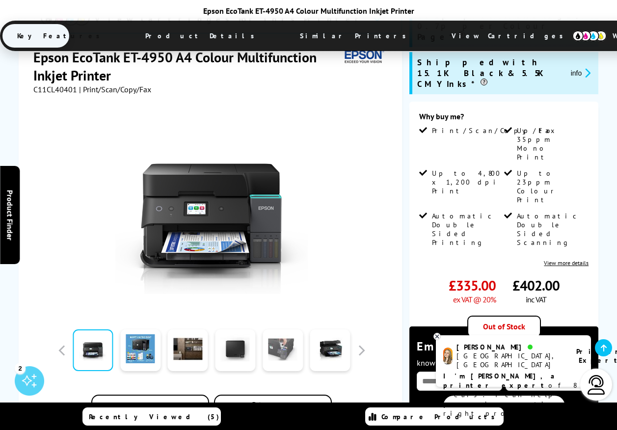
click at [286, 341] on link at bounding box center [283, 351] width 40 height 42
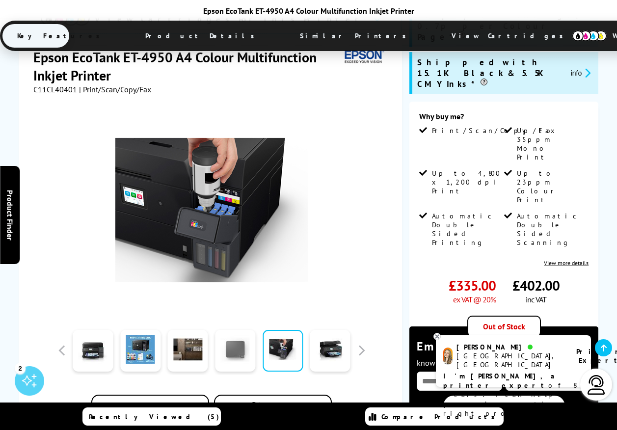
click at [243, 348] on link at bounding box center [235, 351] width 40 height 42
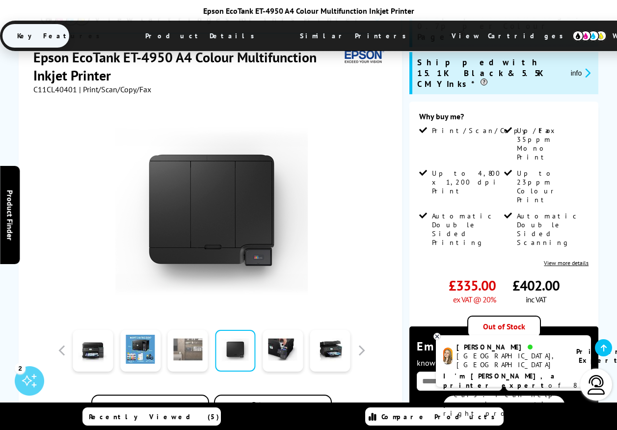
click at [195, 352] on link at bounding box center [188, 351] width 40 height 42
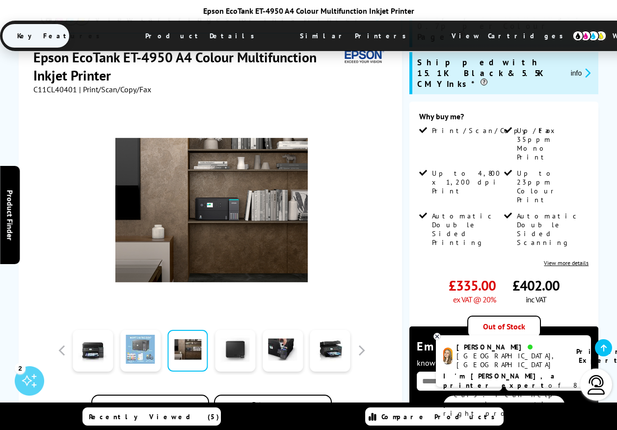
click at [159, 355] on link at bounding box center [140, 351] width 40 height 42
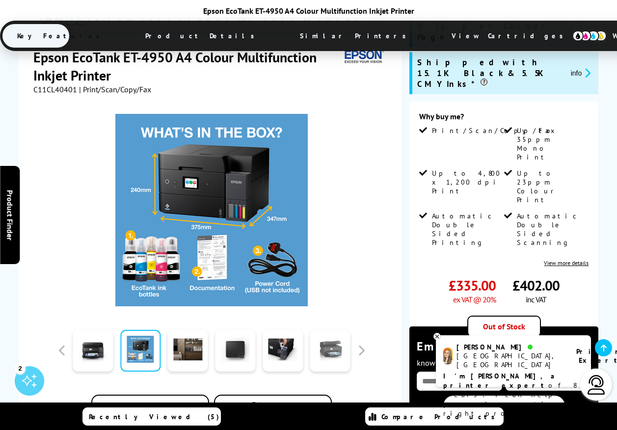
click at [331, 357] on link at bounding box center [330, 351] width 40 height 42
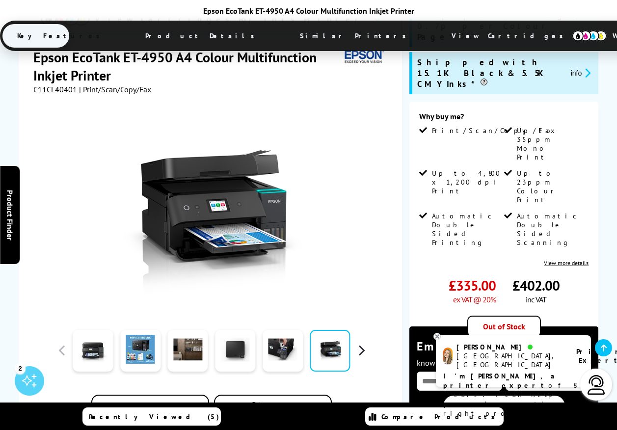
click at [359, 350] on button "button" at bounding box center [361, 350] width 15 height 15
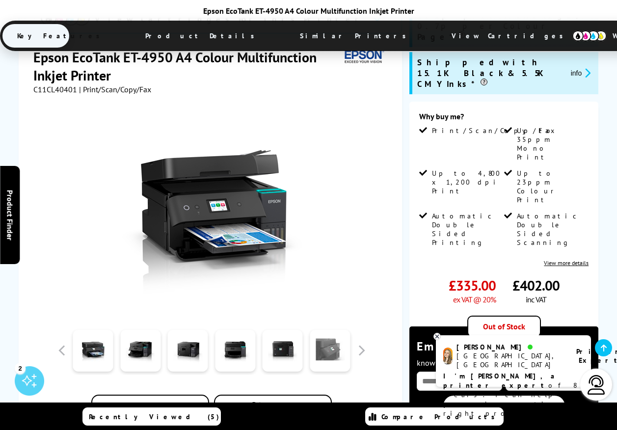
click at [328, 358] on link at bounding box center [330, 351] width 40 height 42
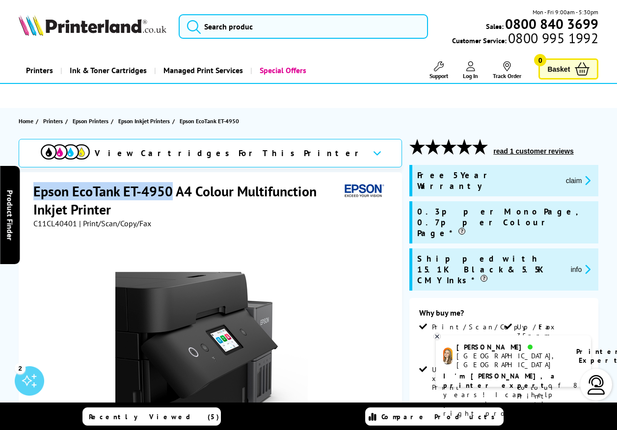
drag, startPoint x: 34, startPoint y: 193, endPoint x: 170, endPoint y: 193, distance: 135.4
click at [170, 193] on h1 "Epson EcoTank ET-4950 A4 Colour Multifunction Inkjet Printer" at bounding box center [187, 200] width 308 height 36
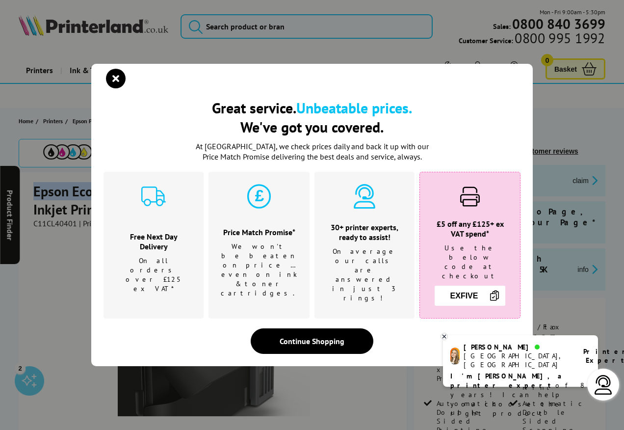
copy h1 "Epson EcoTank ET-4950"
click at [114, 87] on icon "close modal" at bounding box center [116, 79] width 20 height 20
